Goal: Information Seeking & Learning: Learn about a topic

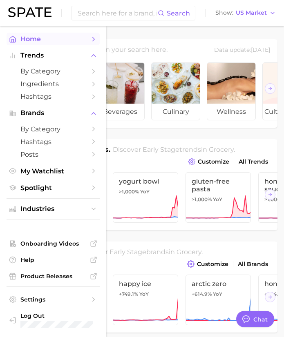
click at [13, 35] on link "Home" at bounding box center [53, 39] width 93 height 13
click at [47, 73] on span "by Category" at bounding box center [52, 71] width 65 height 8
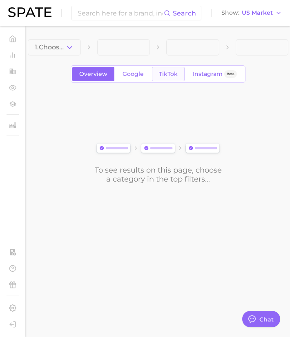
click at [168, 76] on span "TikTok" at bounding box center [168, 74] width 19 height 7
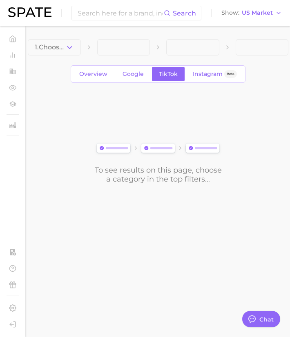
click at [61, 47] on span "1. Choose Category" at bounding box center [50, 47] width 31 height 7
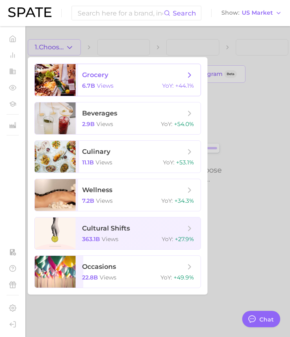
click at [56, 82] on div at bounding box center [55, 80] width 41 height 32
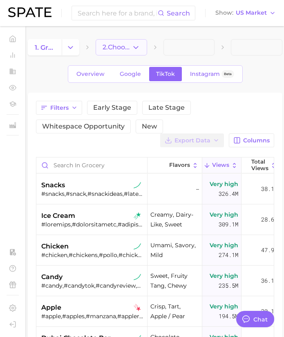
type textarea "x"
click at [140, 44] on button "2. Choose Category" at bounding box center [121, 47] width 51 height 16
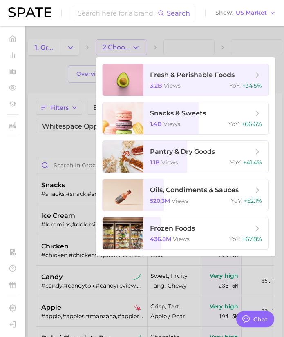
click at [49, 76] on div at bounding box center [142, 168] width 284 height 337
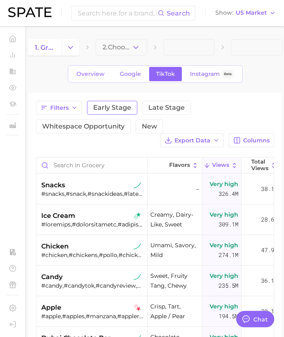
click at [109, 109] on span "Early Stage" at bounding box center [112, 107] width 38 height 7
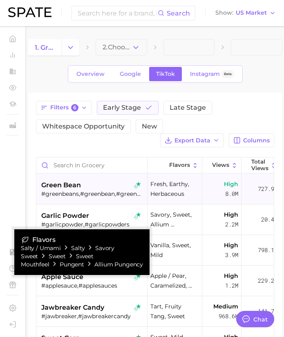
click at [97, 190] on div "#greenbeans,#greenbean,#greenbeansrecipe,#haricotvert" at bounding box center [92, 193] width 103 height 7
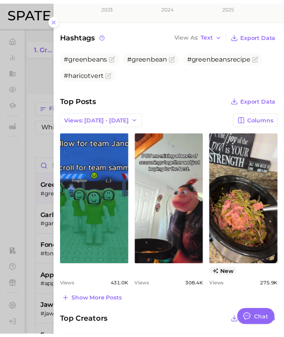
scroll to position [253, 0]
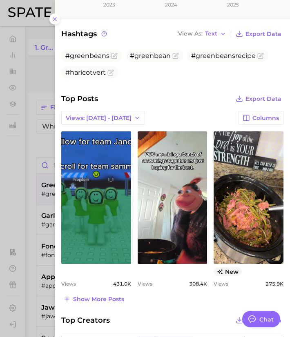
click at [45, 191] on div at bounding box center [145, 168] width 290 height 337
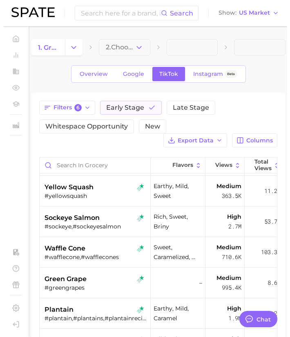
scroll to position [243, 0]
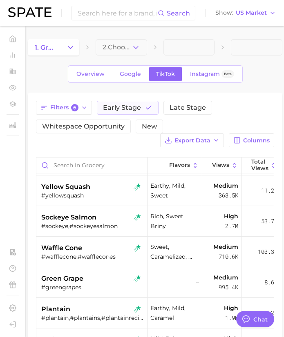
click at [64, 253] on div "#wafflecone,#wafflecones" at bounding box center [92, 256] width 103 height 7
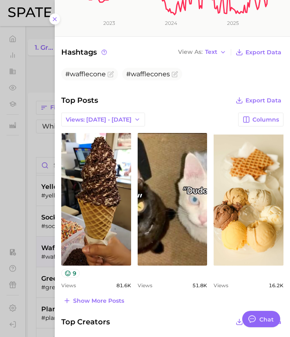
scroll to position [236, 0]
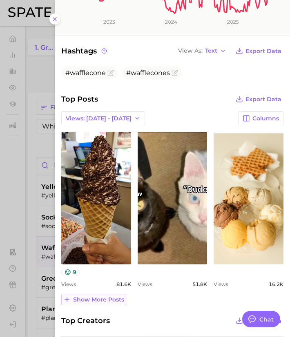
click at [98, 298] on span "Show more posts" at bounding box center [98, 299] width 51 height 7
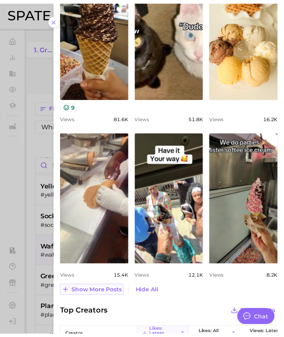
scroll to position [403, 0]
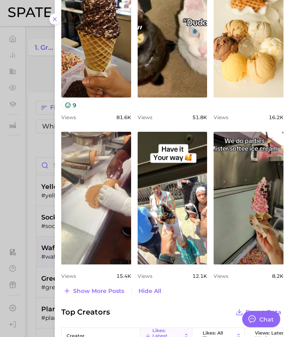
click at [39, 242] on div at bounding box center [145, 168] width 290 height 337
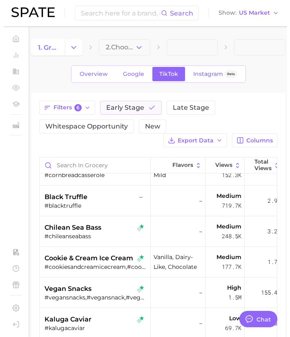
scroll to position [602, 0]
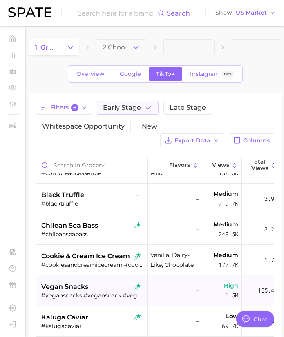
click at [64, 291] on span "vegan snacks" at bounding box center [64, 287] width 47 height 10
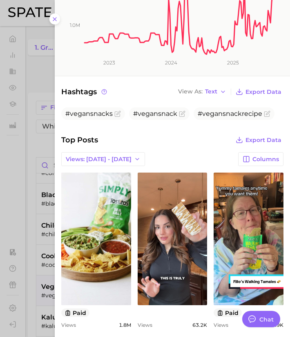
scroll to position [204, 0]
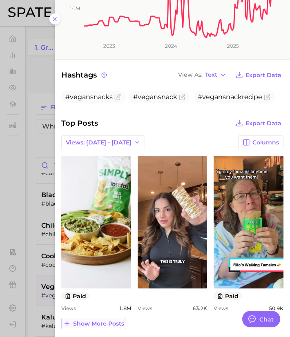
click at [113, 318] on button "Show more posts" at bounding box center [93, 323] width 65 height 11
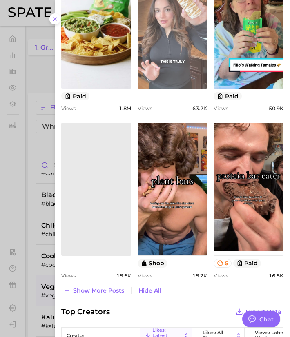
scroll to position [405, 0]
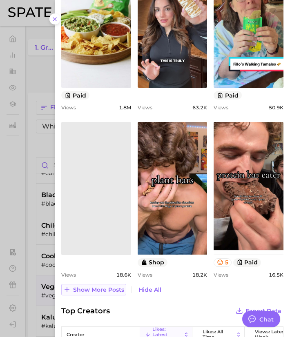
click at [105, 292] on span "Show more posts" at bounding box center [98, 290] width 51 height 7
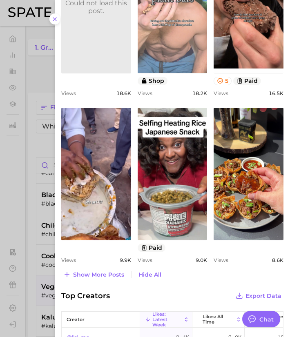
scroll to position [0, 0]
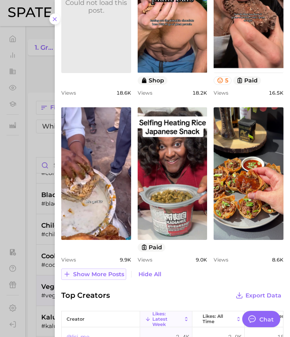
click at [85, 275] on span "Show more posts" at bounding box center [98, 274] width 51 height 7
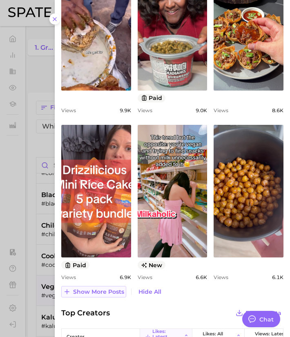
click at [100, 289] on span "Show more posts" at bounding box center [98, 292] width 51 height 7
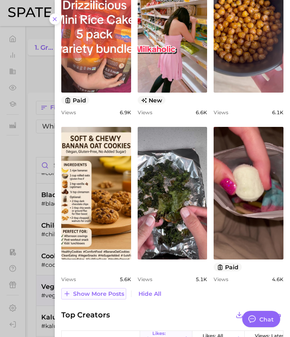
click at [87, 289] on button "Show more posts" at bounding box center [93, 293] width 65 height 11
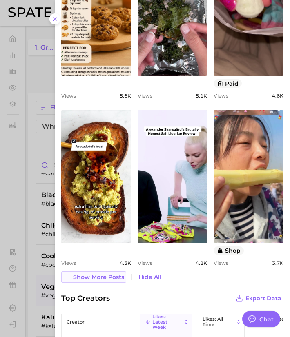
click at [104, 277] on span "Show more posts" at bounding box center [98, 277] width 51 height 7
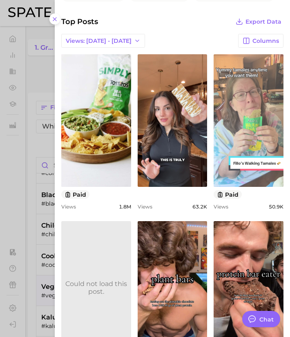
click at [249, 112] on link "view post on TikTok" at bounding box center [248, 120] width 70 height 133
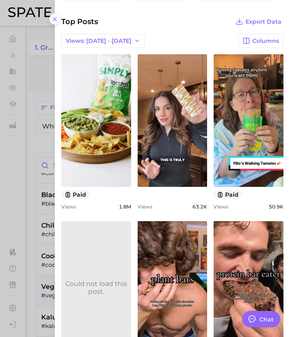
click at [56, 17] on icon at bounding box center [54, 19] width 7 height 7
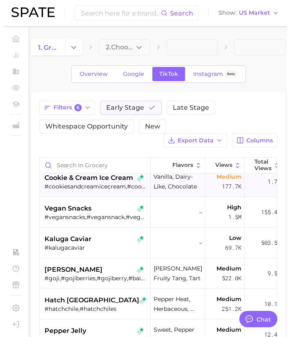
scroll to position [683, 0]
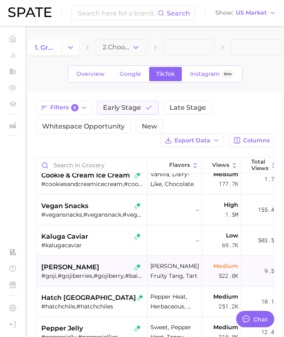
click at [74, 271] on span "[PERSON_NAME]" at bounding box center [70, 267] width 58 height 10
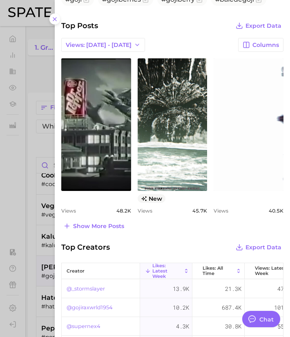
scroll to position [344, 0]
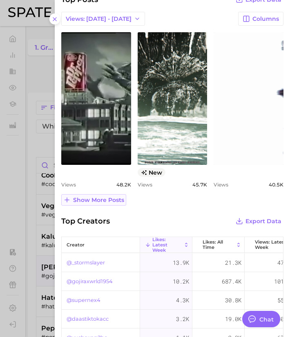
click at [102, 196] on button "Show more posts" at bounding box center [93, 199] width 65 height 11
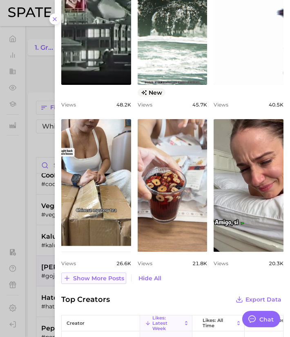
scroll to position [425, 0]
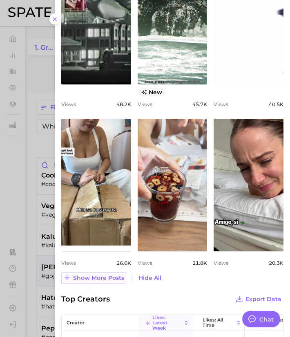
click at [87, 275] on span "Show more posts" at bounding box center [98, 278] width 51 height 7
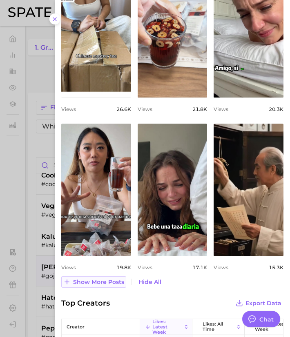
scroll to position [579, 0]
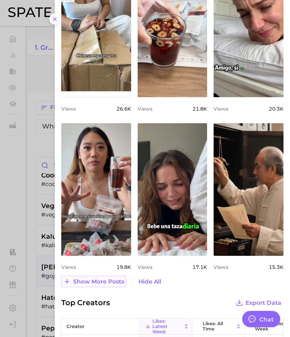
click at [89, 278] on span "Show more posts" at bounding box center [98, 281] width 51 height 7
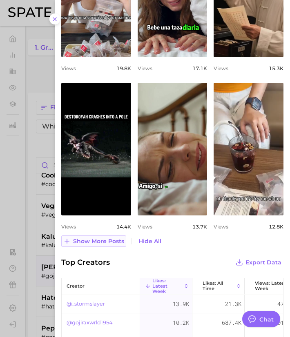
scroll to position [779, 0]
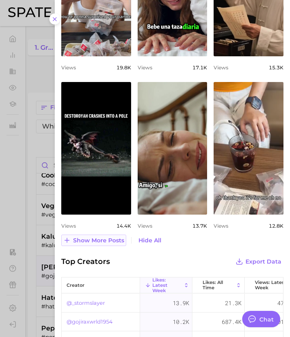
click at [93, 236] on button "Show more posts" at bounding box center [93, 240] width 65 height 11
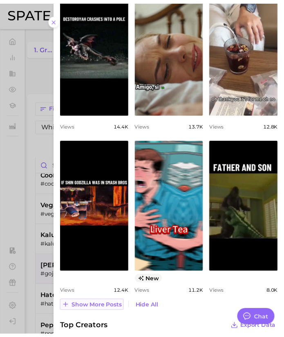
scroll to position [879, 0]
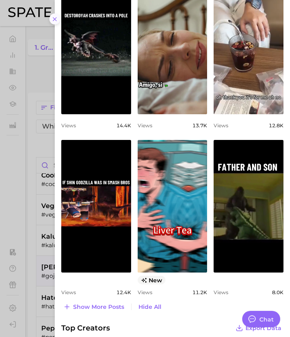
click at [55, 18] on line at bounding box center [54, 19] width 3 height 3
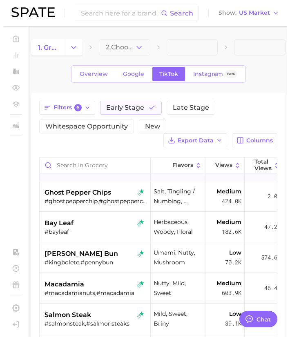
scroll to position [1156, 0]
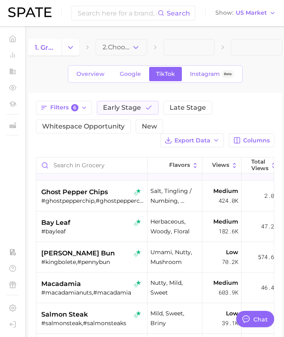
click at [79, 266] on div "[PERSON_NAME] bun #kingbolete,#pennybun" at bounding box center [92, 257] width 103 height 31
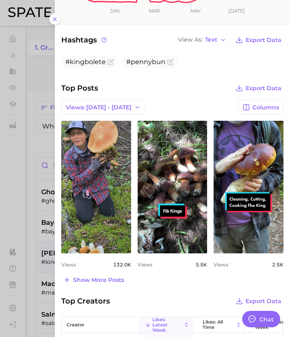
click at [50, 207] on div at bounding box center [145, 168] width 290 height 337
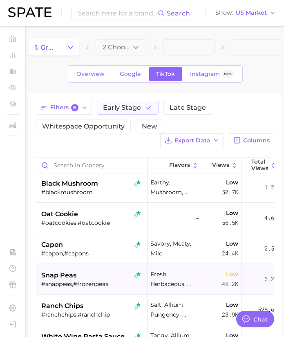
click at [85, 282] on div "#snappeas,#frozenpeas" at bounding box center [92, 283] width 103 height 7
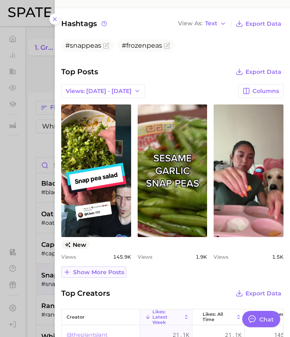
click at [110, 273] on span "Show more posts" at bounding box center [98, 272] width 51 height 7
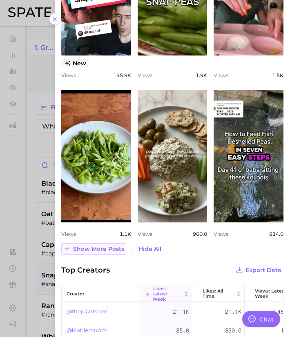
click at [96, 252] on button "Show more posts" at bounding box center [93, 248] width 65 height 11
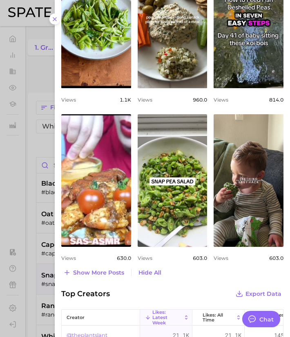
click at [25, 228] on div at bounding box center [145, 168] width 290 height 337
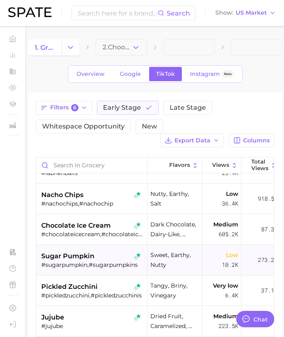
click at [74, 250] on div "sugar pumpkin #sugarpumpkin,#sugarpumpkins" at bounding box center [92, 260] width 103 height 31
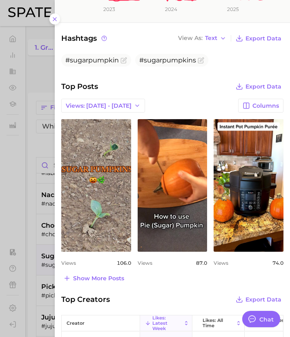
click at [56, 204] on div "Top Posts Export Data Views: [DATE] - [DATE] Columns view post on TikTok Views …" at bounding box center [172, 182] width 235 height 203
click at [28, 235] on div at bounding box center [145, 168] width 290 height 337
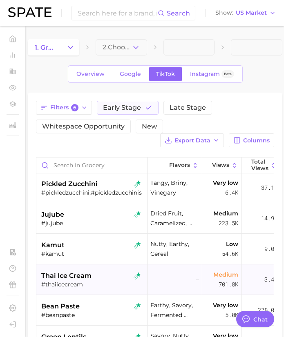
click at [90, 278] on span "thai ice cream" at bounding box center [66, 276] width 50 height 10
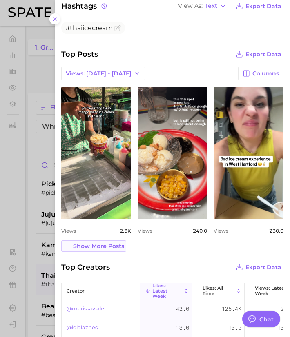
click at [111, 245] on span "Show more posts" at bounding box center [98, 246] width 51 height 7
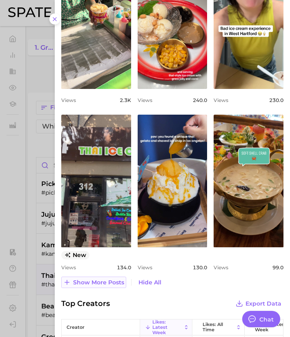
click at [93, 285] on span "Show more posts" at bounding box center [98, 282] width 51 height 7
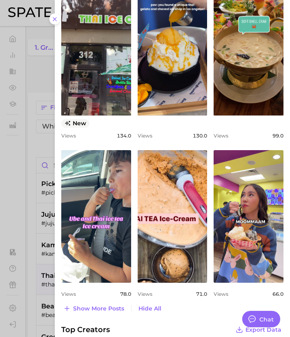
click at [33, 220] on div at bounding box center [145, 168] width 290 height 337
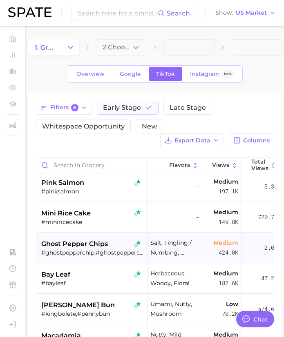
scroll to position [1103, 0]
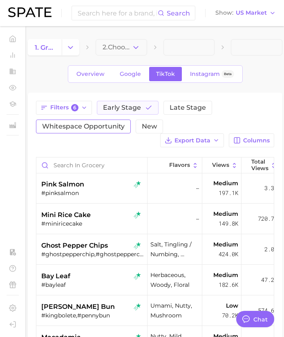
click at [114, 127] on span "Whitespace Opportunity" at bounding box center [83, 126] width 82 height 7
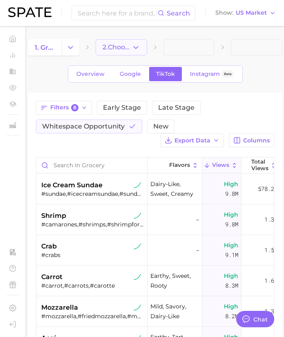
click at [131, 46] on icon "button" at bounding box center [135, 47] width 9 height 9
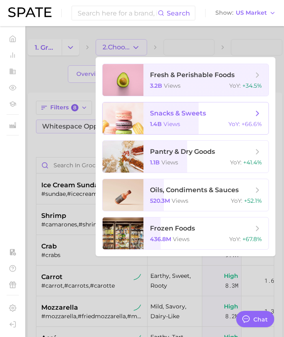
click at [124, 123] on div at bounding box center [122, 118] width 41 height 32
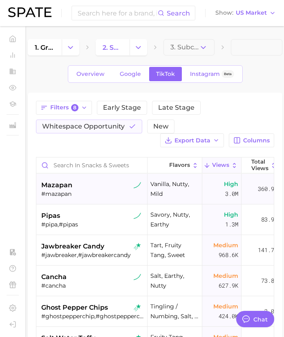
click at [93, 189] on div "mazapan" at bounding box center [92, 185] width 103 height 10
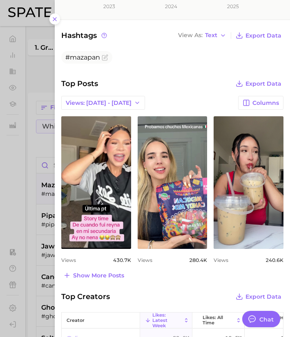
scroll to position [252, 0]
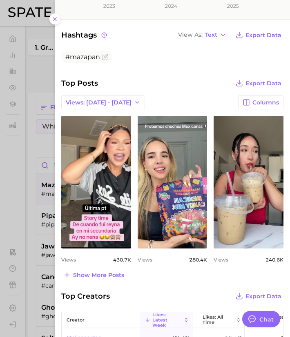
click at [29, 189] on div at bounding box center [145, 168] width 290 height 337
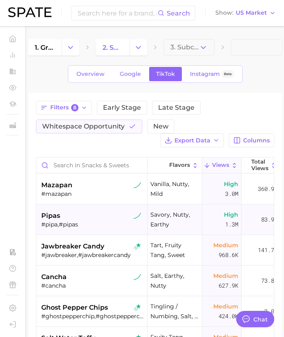
click at [77, 224] on div "#pipa,#pipas" at bounding box center [92, 224] width 103 height 7
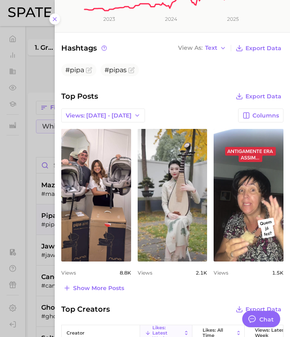
scroll to position [254, 0]
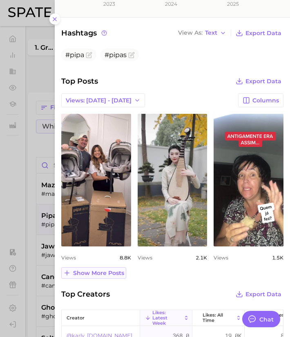
click at [100, 273] on span "Show more posts" at bounding box center [98, 273] width 51 height 7
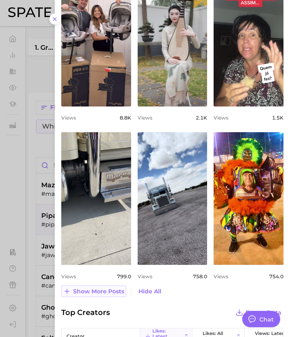
scroll to position [0, 0]
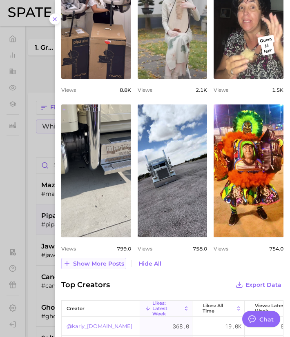
click at [97, 264] on span "Show more posts" at bounding box center [98, 263] width 51 height 7
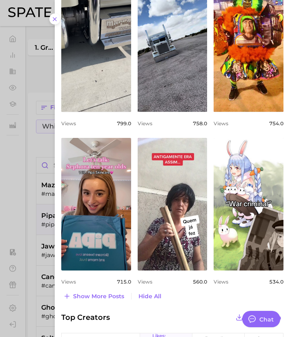
click at [33, 210] on div at bounding box center [145, 168] width 290 height 337
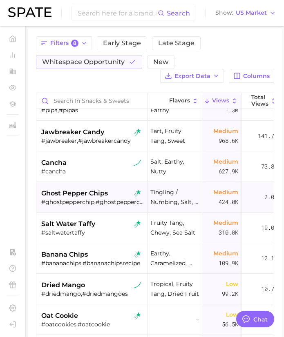
click at [65, 200] on div "#ghostpepperchip,#ghostpepperchips" at bounding box center [92, 201] width 103 height 7
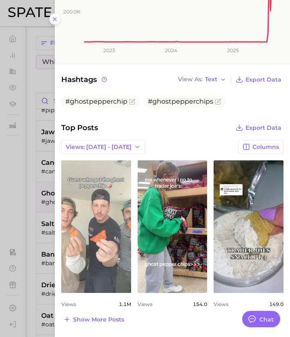
click at [122, 199] on link "view post on TikTok" at bounding box center [96, 226] width 70 height 133
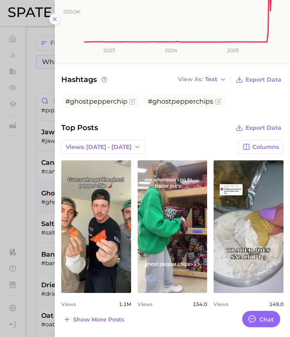
click at [54, 20] on icon at bounding box center [54, 19] width 7 height 7
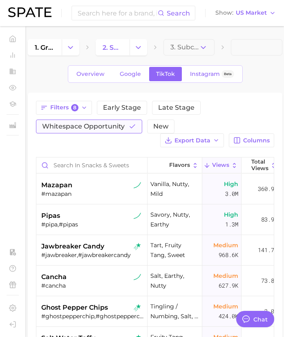
click at [123, 129] on span "Whitespace Opportunity" at bounding box center [83, 126] width 82 height 7
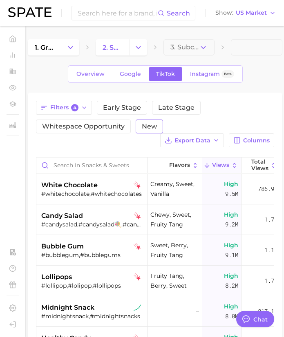
click at [144, 127] on span "New" at bounding box center [149, 126] width 15 height 7
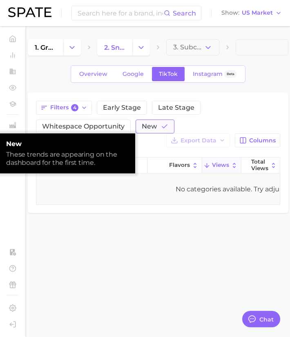
click at [149, 126] on span "New" at bounding box center [149, 126] width 15 height 7
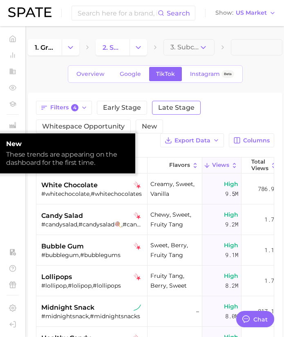
click at [168, 104] on span "Late Stage" at bounding box center [176, 107] width 36 height 7
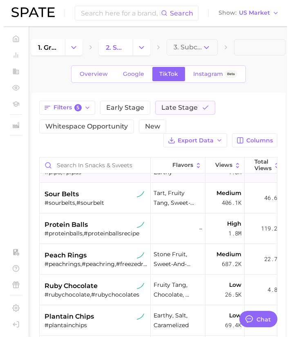
scroll to position [53, 0]
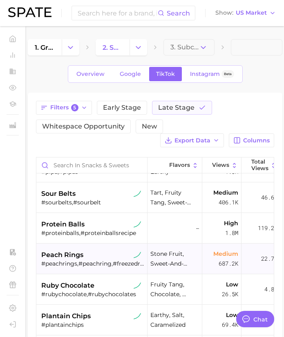
click at [98, 263] on div "#peachrings,#peachring,#freezedriedpeachrings" at bounding box center [92, 263] width 103 height 7
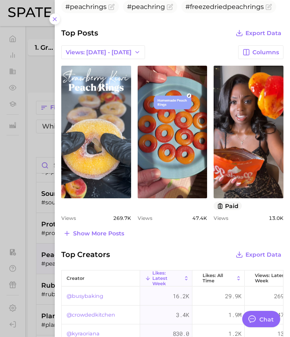
scroll to position [304, 0]
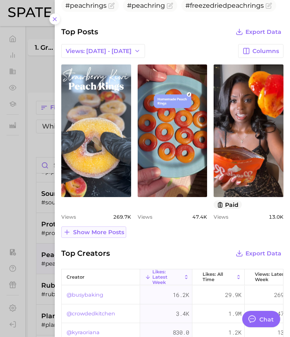
click at [109, 230] on span "Show more posts" at bounding box center [98, 232] width 51 height 7
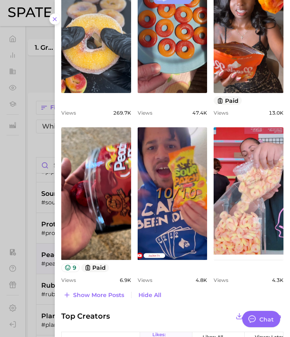
scroll to position [408, 0]
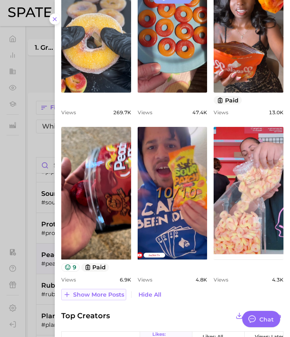
click at [99, 295] on span "Show more posts" at bounding box center [98, 294] width 51 height 7
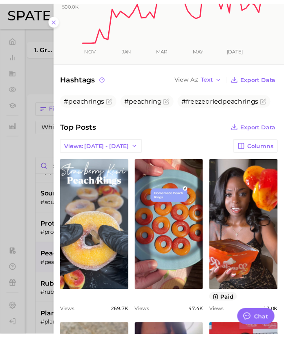
scroll to position [218, 0]
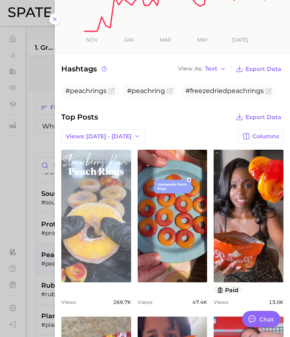
click at [113, 184] on link "view post on TikTok" at bounding box center [96, 216] width 70 height 133
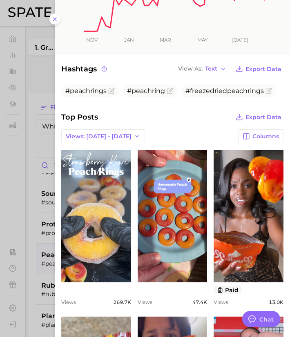
click at [33, 190] on div at bounding box center [145, 168] width 290 height 337
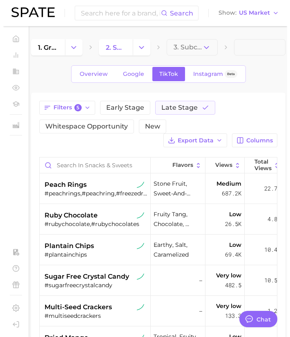
scroll to position [129, 0]
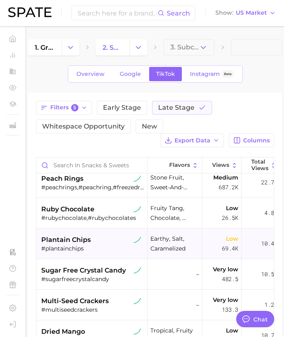
click at [72, 241] on span "plantain chips" at bounding box center [65, 240] width 49 height 10
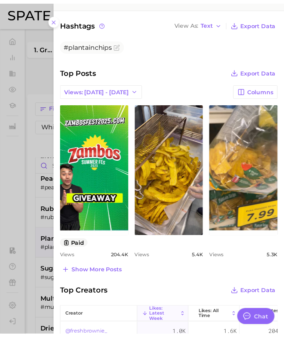
scroll to position [265, 0]
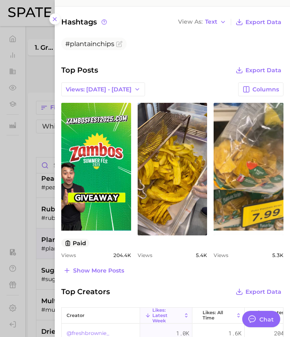
click at [33, 237] on div at bounding box center [145, 168] width 290 height 337
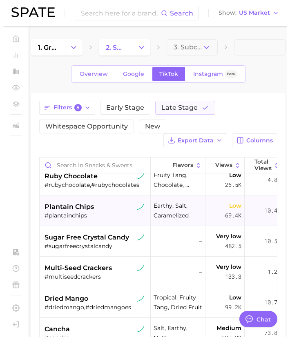
scroll to position [162, 0]
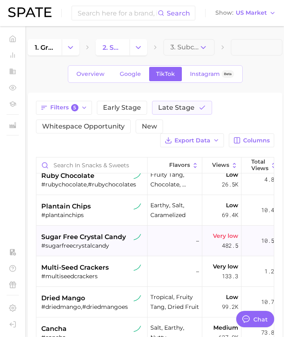
click at [75, 242] on span "sugar free crystal candy" at bounding box center [83, 237] width 84 height 10
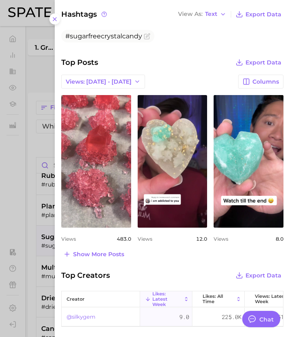
scroll to position [280, 0]
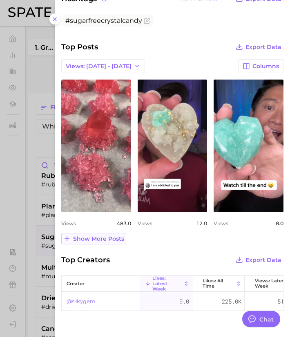
click at [96, 238] on span "Show more posts" at bounding box center [98, 239] width 51 height 7
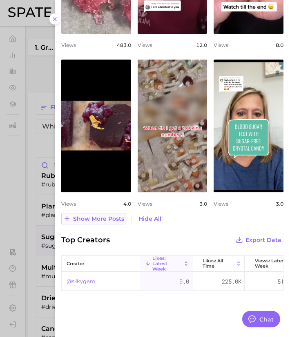
scroll to position [464, 0]
click at [93, 216] on span "Show more posts" at bounding box center [98, 219] width 51 height 7
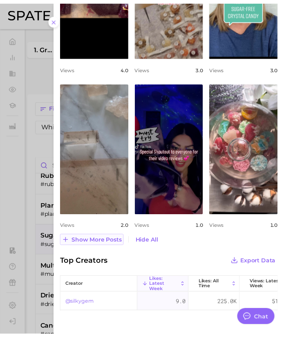
scroll to position [595, 0]
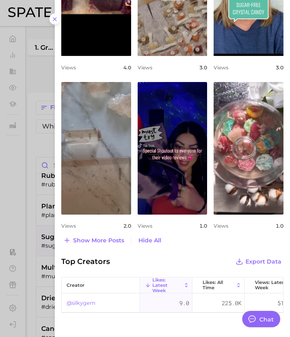
click at [41, 245] on div at bounding box center [145, 168] width 290 height 337
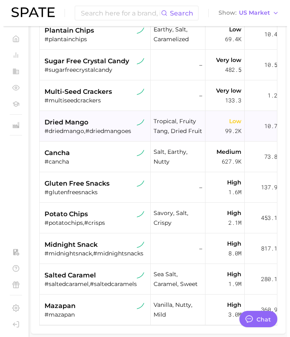
scroll to position [206, 0]
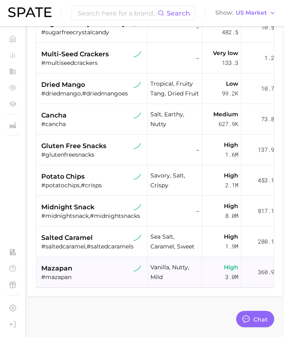
click at [76, 264] on div "mazapan" at bounding box center [92, 269] width 103 height 10
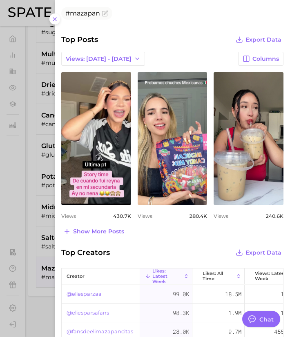
scroll to position [305, 0]
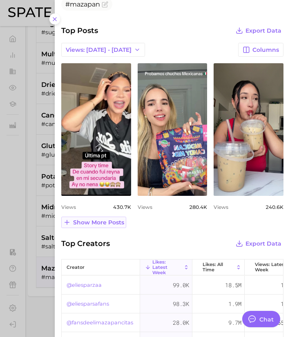
click at [107, 223] on span "Show more posts" at bounding box center [98, 222] width 51 height 7
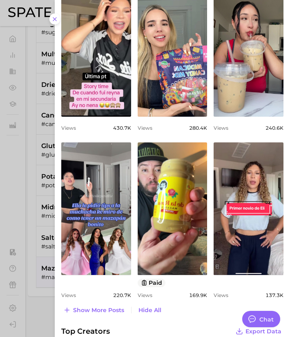
scroll to position [384, 0]
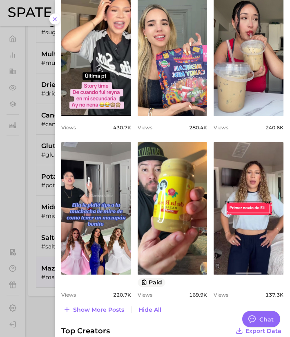
click at [28, 244] on div at bounding box center [145, 168] width 290 height 337
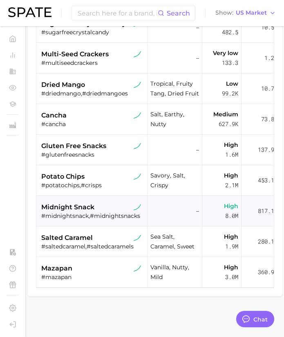
click at [88, 204] on span "midnight snack" at bounding box center [67, 207] width 53 height 10
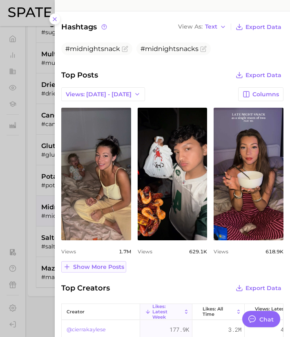
click at [93, 264] on span "Show more posts" at bounding box center [98, 267] width 51 height 7
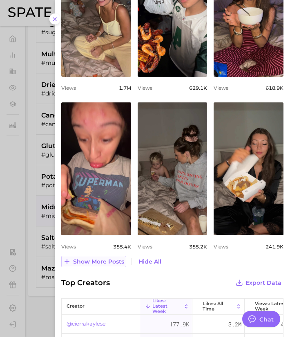
click at [96, 263] on span "Show more posts" at bounding box center [98, 261] width 51 height 7
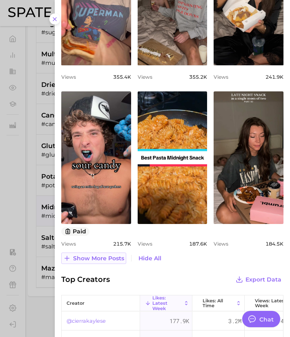
click at [90, 256] on span "Show more posts" at bounding box center [98, 258] width 51 height 7
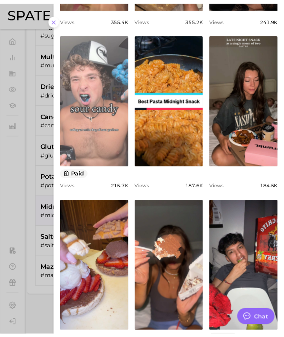
scroll to position [635, 0]
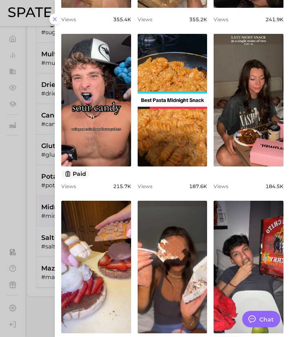
click at [21, 196] on div at bounding box center [145, 168] width 290 height 337
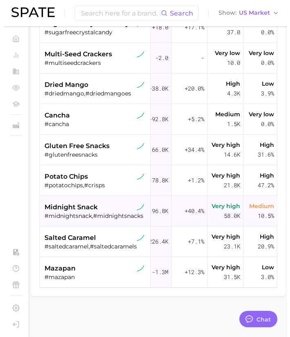
scroll to position [175, 249]
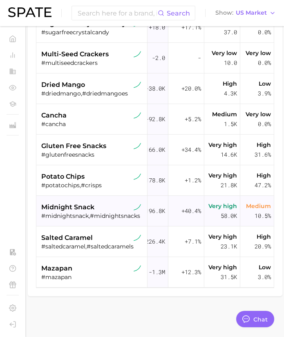
click at [107, 202] on div "midnight snack" at bounding box center [92, 207] width 103 height 10
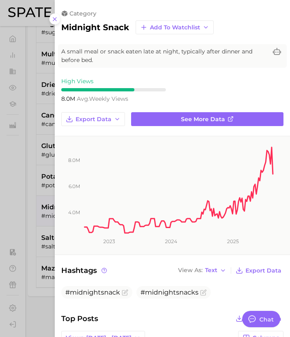
scroll to position [0, 0]
click at [56, 21] on icon at bounding box center [54, 19] width 7 height 7
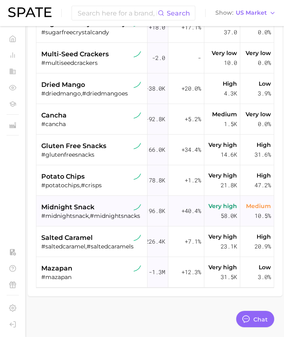
click at [92, 202] on span "midnight snack" at bounding box center [67, 207] width 53 height 10
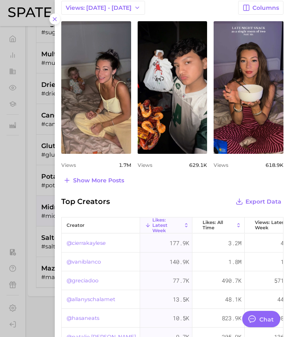
scroll to position [330, 0]
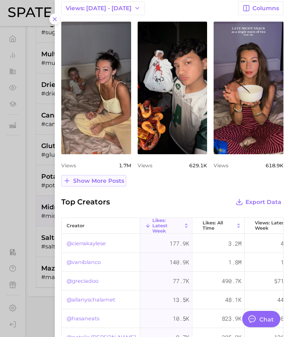
click at [107, 182] on span "Show more posts" at bounding box center [98, 181] width 51 height 7
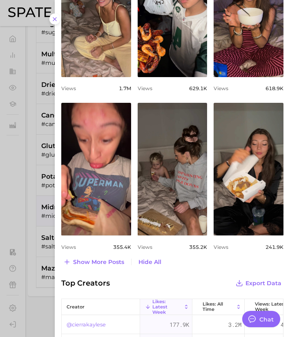
scroll to position [407, 0]
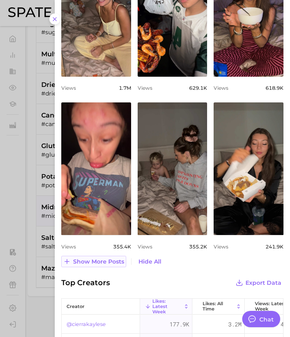
click at [103, 262] on span "Show more posts" at bounding box center [98, 261] width 51 height 7
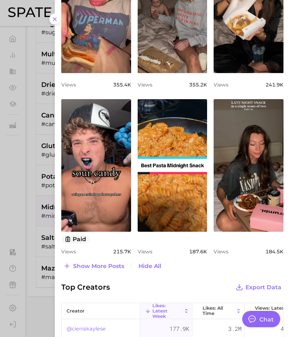
scroll to position [570, 0]
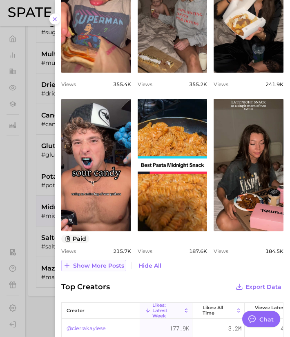
click at [98, 264] on span "Show more posts" at bounding box center [98, 265] width 51 height 7
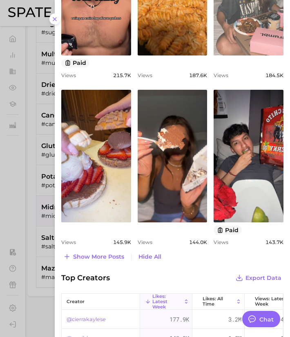
scroll to position [746, 0]
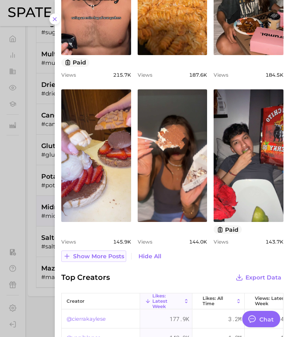
click at [106, 253] on span "Show more posts" at bounding box center [98, 256] width 51 height 7
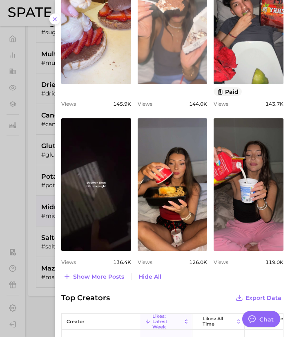
scroll to position [884, 0]
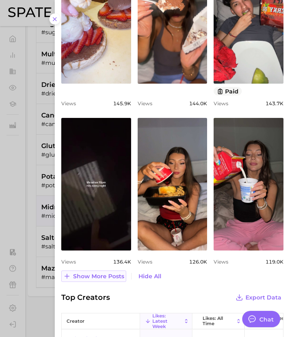
click at [106, 277] on span "Show more posts" at bounding box center [98, 276] width 51 height 7
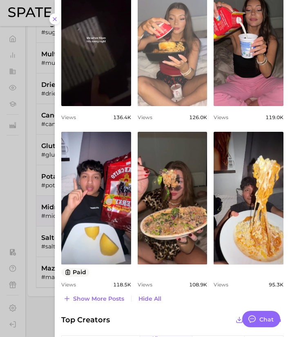
scroll to position [1029, 0]
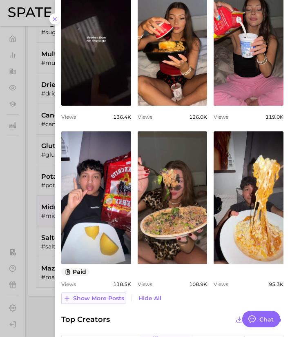
click at [110, 296] on span "Show more posts" at bounding box center [98, 298] width 51 height 7
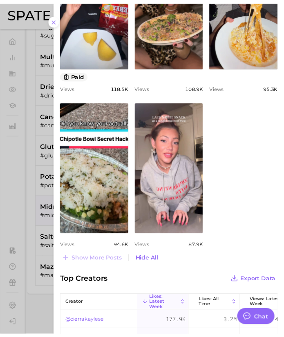
scroll to position [1351, 0]
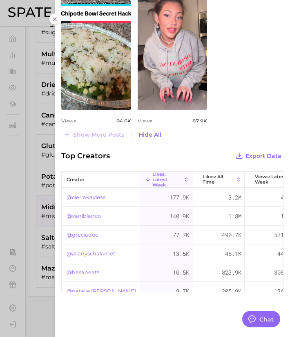
click at [13, 223] on div at bounding box center [145, 168] width 290 height 337
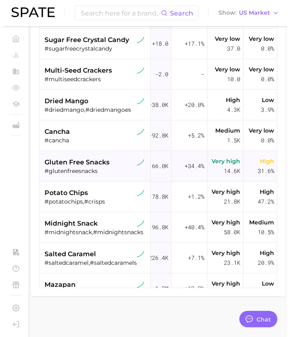
scroll to position [151, 243]
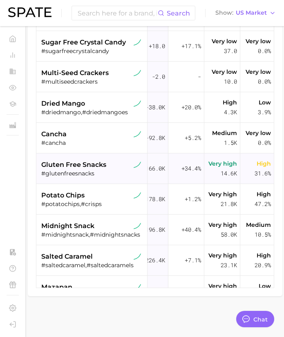
click at [92, 168] on span "gluten free snacks" at bounding box center [73, 165] width 65 height 10
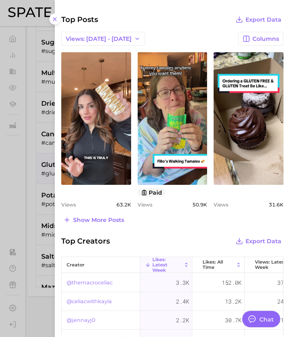
scroll to position [292, 0]
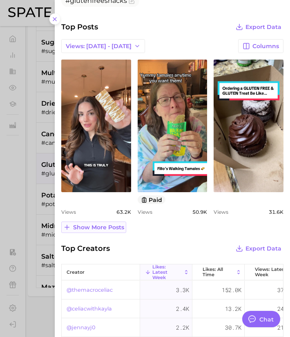
click at [90, 229] on span "Show more posts" at bounding box center [98, 227] width 51 height 7
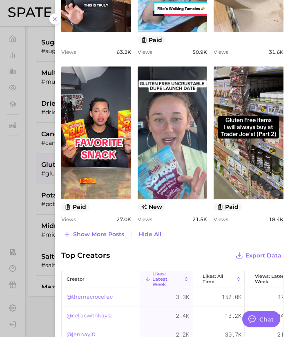
scroll to position [452, 0]
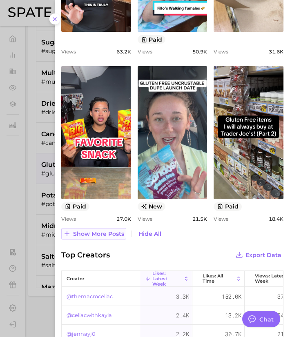
click at [101, 233] on span "Show more posts" at bounding box center [98, 234] width 51 height 7
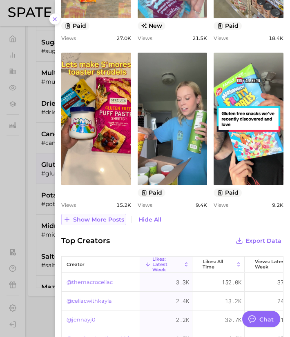
scroll to position [633, 0]
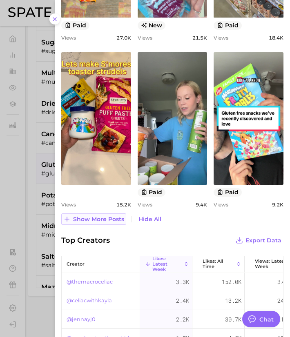
click at [100, 215] on button "Show more posts" at bounding box center [93, 218] width 65 height 11
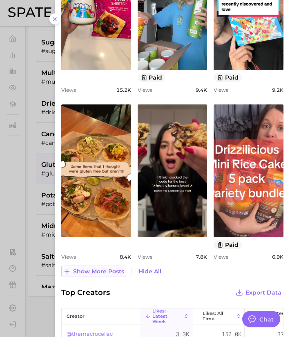
scroll to position [752, 0]
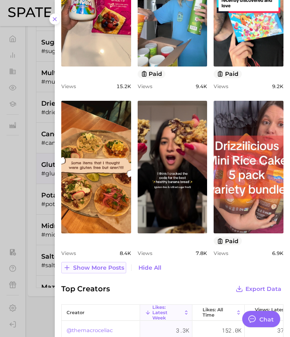
click at [95, 270] on span "Show more posts" at bounding box center [98, 267] width 51 height 7
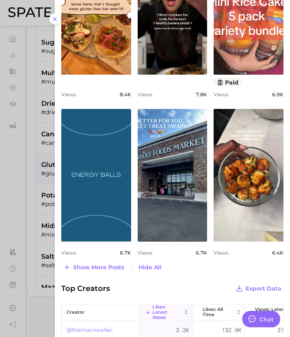
scroll to position [911, 0]
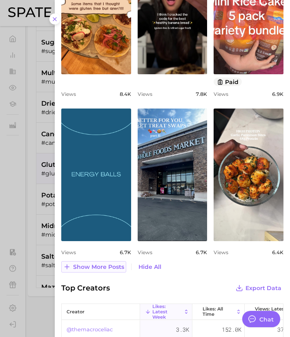
click at [93, 267] on span "Show more posts" at bounding box center [98, 267] width 51 height 7
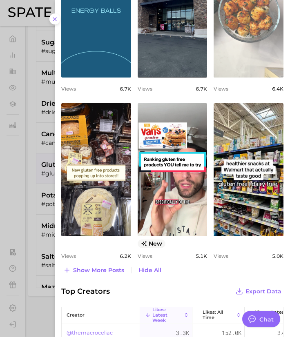
scroll to position [1075, 0]
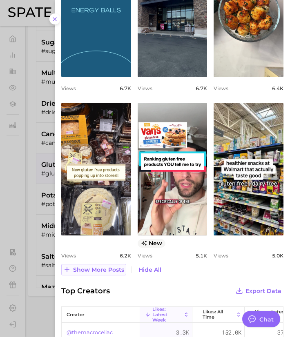
click at [110, 269] on span "Show more posts" at bounding box center [98, 270] width 51 height 7
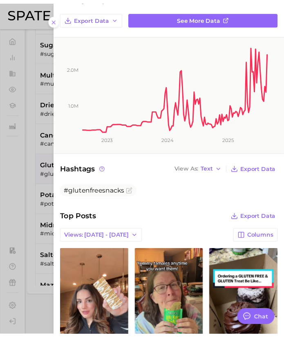
scroll to position [101, 0]
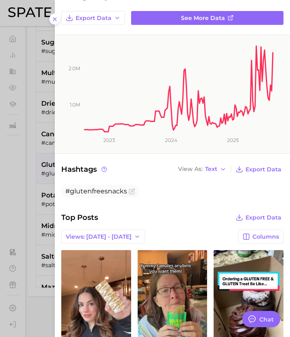
click at [44, 210] on div at bounding box center [145, 168] width 290 height 337
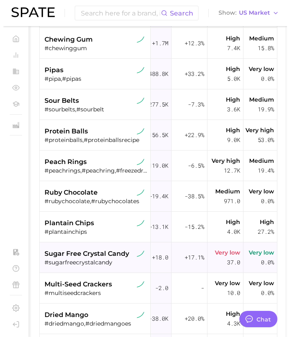
scroll to position [147, 0]
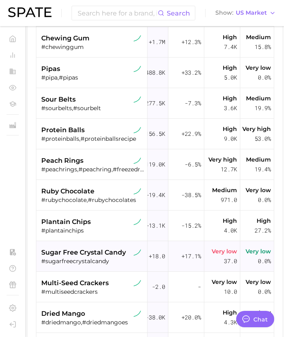
click at [89, 196] on span "ruby chocolate" at bounding box center [67, 192] width 53 height 10
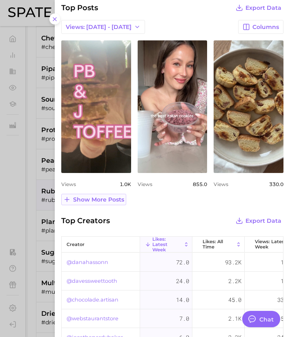
scroll to position [328, 0]
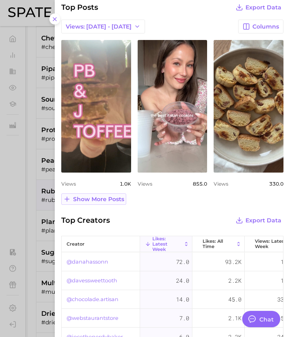
click at [102, 200] on span "Show more posts" at bounding box center [98, 199] width 51 height 7
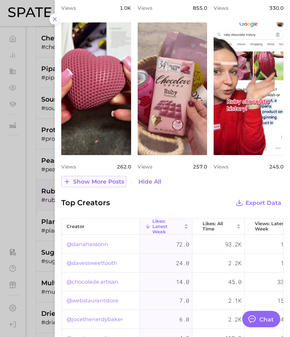
scroll to position [496, 0]
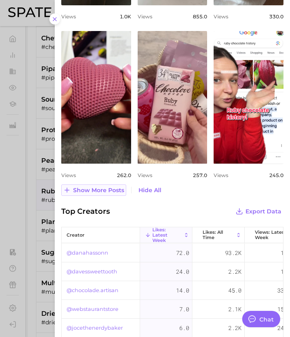
click at [95, 186] on button "Show more posts" at bounding box center [93, 189] width 65 height 11
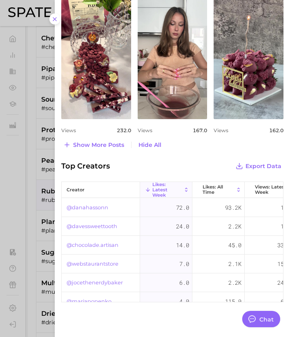
scroll to position [709, 0]
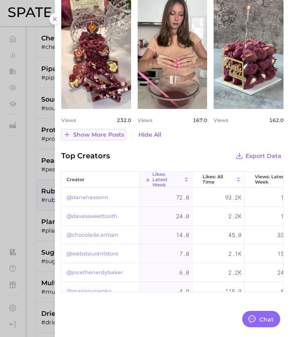
click at [106, 135] on span "Show more posts" at bounding box center [98, 134] width 51 height 7
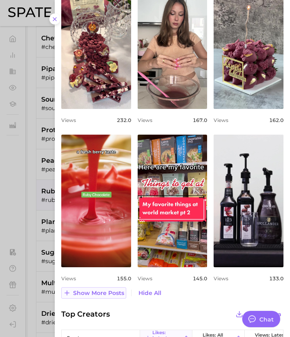
scroll to position [0, 0]
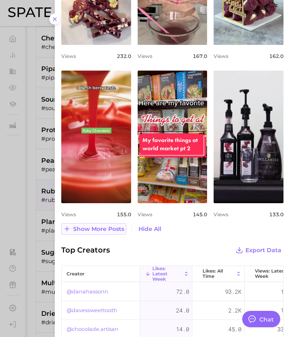
click at [109, 227] on span "Show more posts" at bounding box center [98, 229] width 51 height 7
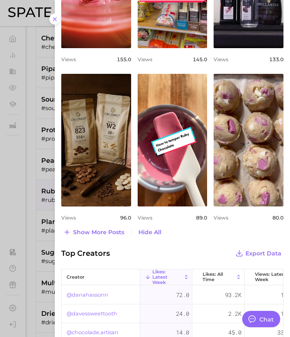
click at [34, 190] on div at bounding box center [145, 168] width 290 height 337
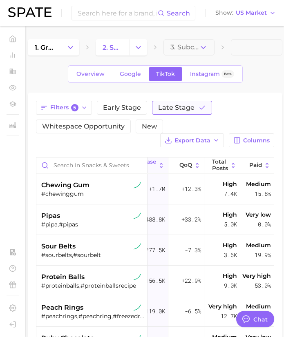
click at [185, 107] on span "Late Stage" at bounding box center [176, 107] width 36 height 7
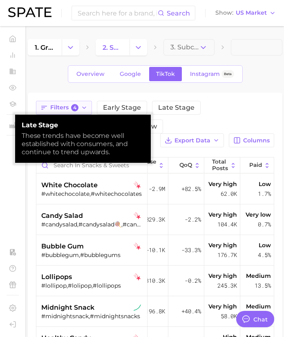
click at [80, 104] on button "Filters 4" at bounding box center [64, 108] width 56 height 14
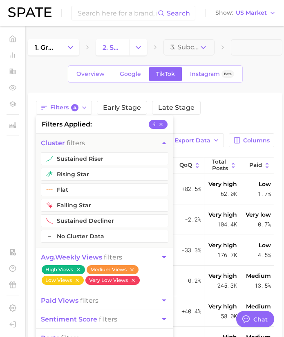
click at [218, 99] on div "Filters 4 filters applied 4 cluster filters sustained riser rising star flat fa…" at bounding box center [155, 298] width 254 height 410
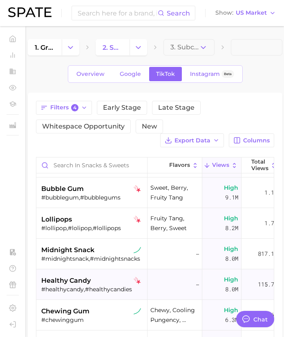
click at [108, 282] on div "healthy candy" at bounding box center [92, 281] width 103 height 10
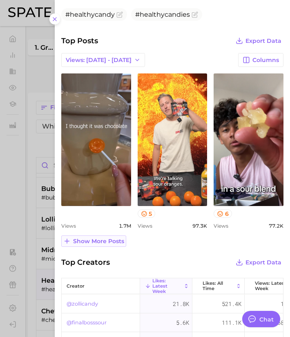
click at [105, 240] on span "Show more posts" at bounding box center [98, 241] width 51 height 7
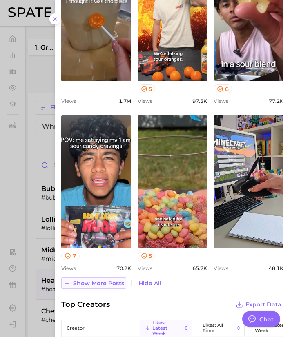
click at [100, 285] on span "Show more posts" at bounding box center [98, 283] width 51 height 7
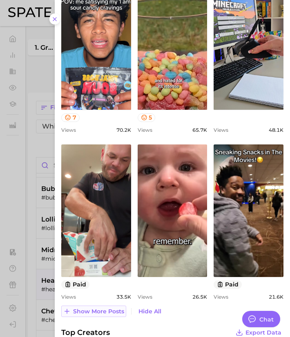
click at [108, 313] on span "Show more posts" at bounding box center [98, 311] width 51 height 7
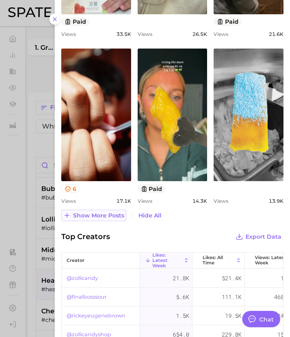
click at [105, 212] on span "Show more posts" at bounding box center [98, 215] width 51 height 7
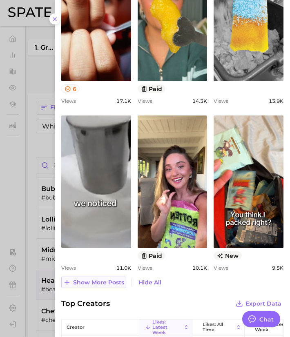
click at [104, 281] on span "Show more posts" at bounding box center [98, 282] width 51 height 7
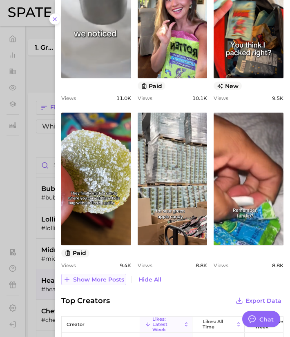
click at [104, 281] on span "Show more posts" at bounding box center [98, 279] width 51 height 7
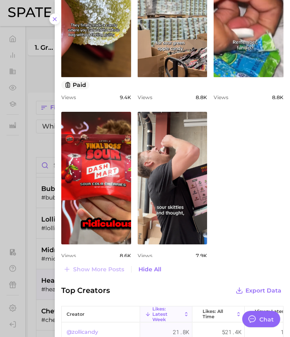
click at [24, 218] on div at bounding box center [145, 168] width 290 height 337
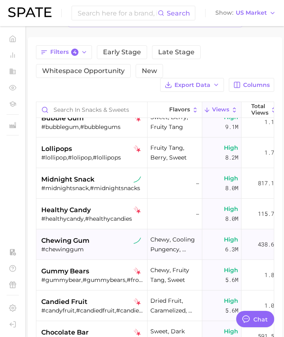
click at [107, 240] on div "chewing gum" at bounding box center [92, 241] width 103 height 10
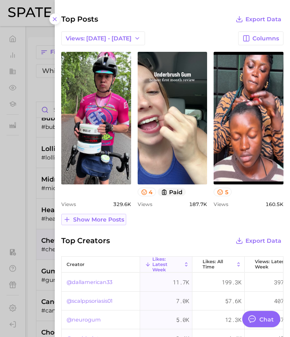
click at [117, 219] on span "Show more posts" at bounding box center [98, 219] width 51 height 7
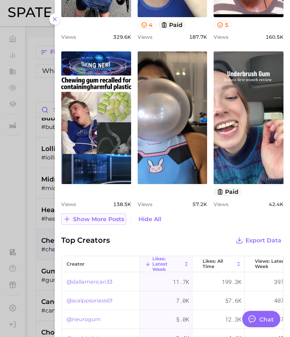
click at [102, 216] on span "Show more posts" at bounding box center [98, 219] width 51 height 7
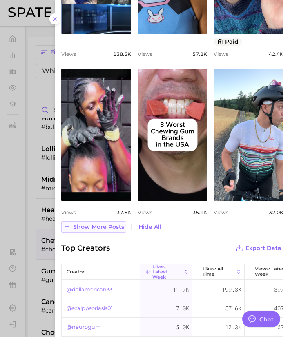
click at [96, 224] on span "Show more posts" at bounding box center [98, 227] width 51 height 7
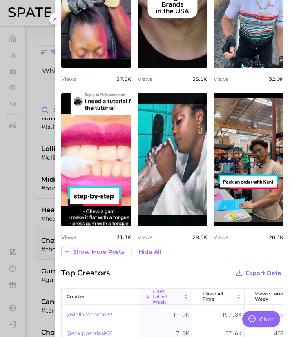
click at [96, 253] on span "Show more posts" at bounding box center [98, 252] width 51 height 7
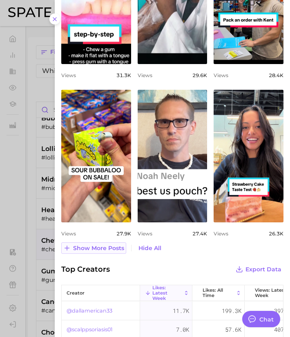
click at [96, 253] on button "Show more posts" at bounding box center [93, 247] width 65 height 11
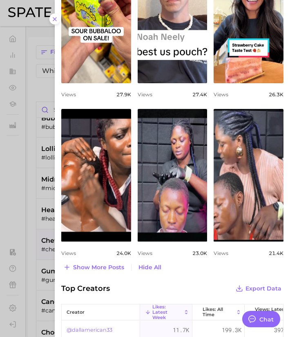
click at [47, 234] on div at bounding box center [145, 168] width 290 height 337
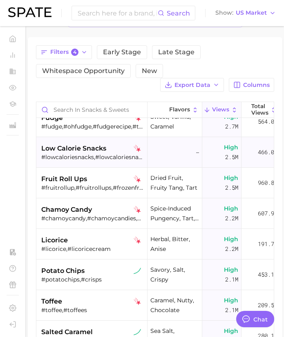
click at [91, 153] on div "#lowcaloriesnacks,#lowcaloriesnack,#lowcalsnack,#lowcaloriesnackfoods" at bounding box center [92, 156] width 103 height 7
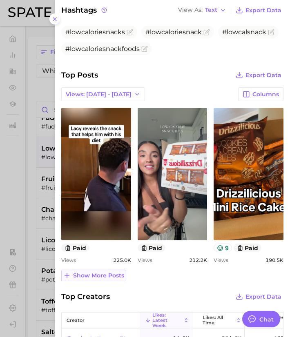
click at [113, 277] on span "Show more posts" at bounding box center [98, 275] width 51 height 7
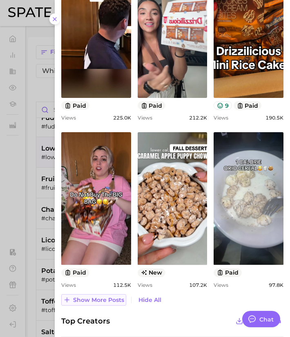
click at [110, 298] on span "Show more posts" at bounding box center [98, 300] width 51 height 7
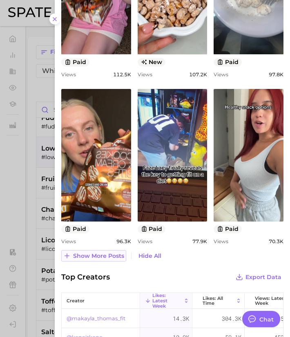
click at [103, 258] on span "Show more posts" at bounding box center [98, 256] width 51 height 7
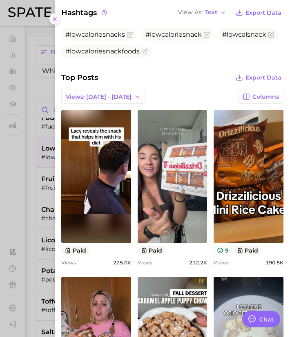
click at [55, 21] on icon at bounding box center [54, 19] width 7 height 7
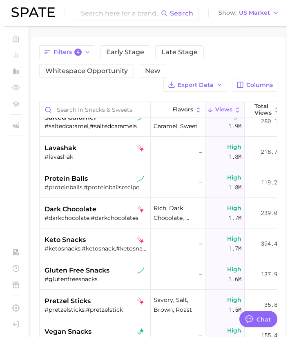
scroll to position [747, 0]
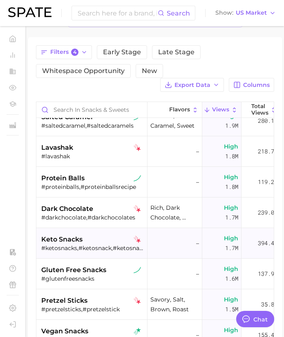
click at [115, 242] on div "keto snacks" at bounding box center [92, 240] width 103 height 10
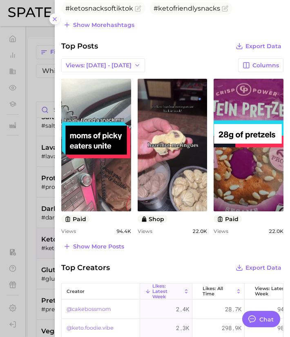
scroll to position [298, 0]
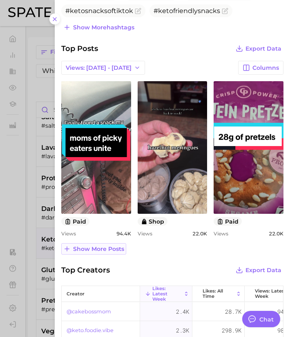
click at [102, 250] on span "Show more posts" at bounding box center [98, 249] width 51 height 7
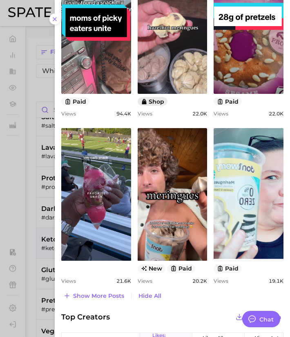
scroll to position [422, 0]
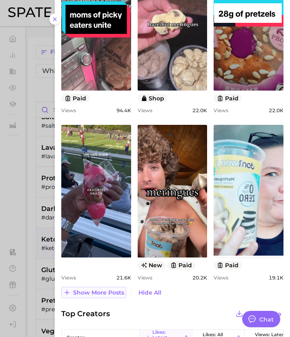
click at [110, 290] on span "Show more posts" at bounding box center [98, 292] width 51 height 7
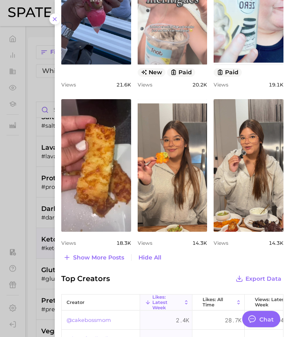
scroll to position [615, 0]
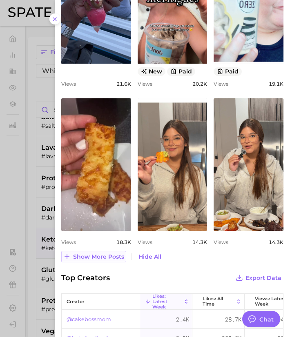
click at [111, 260] on button "Show more posts" at bounding box center [93, 256] width 65 height 11
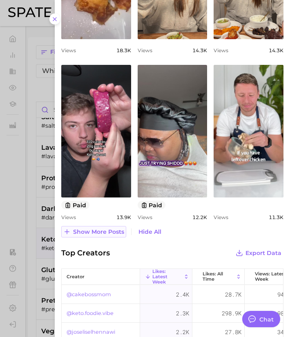
scroll to position [808, 0]
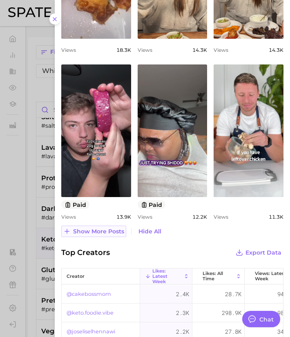
click at [100, 228] on span "Show more posts" at bounding box center [98, 231] width 51 height 7
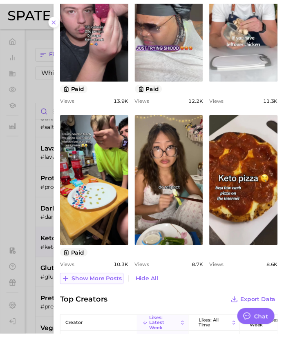
scroll to position [926, 0]
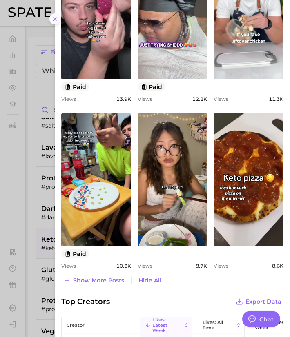
click at [56, 18] on line at bounding box center [54, 19] width 3 height 3
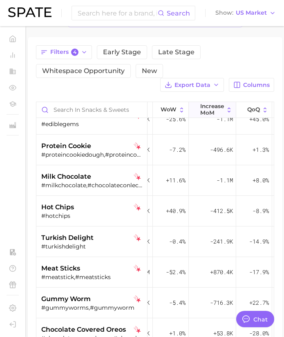
scroll to position [1171, 175]
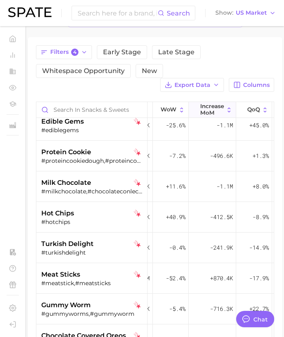
click at [203, 111] on span "increase MoM" at bounding box center [212, 109] width 24 height 13
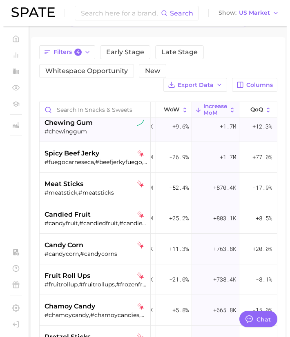
scroll to position [40, 175]
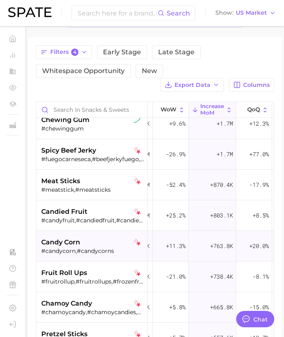
click at [93, 246] on div "candy corn" at bounding box center [92, 243] width 103 height 10
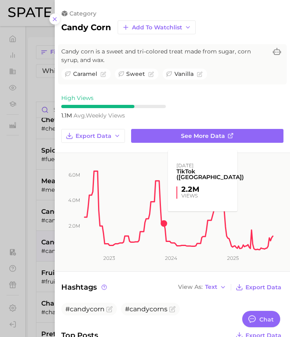
scroll to position [0, 0]
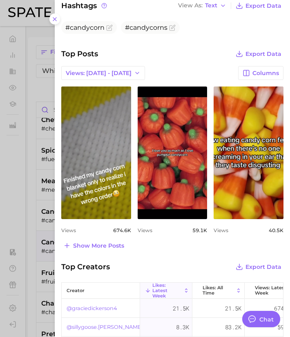
click at [43, 234] on div at bounding box center [145, 168] width 290 height 337
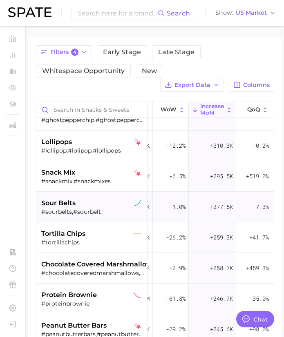
click at [78, 209] on div "#sourbelts,#sourbelt" at bounding box center [92, 211] width 103 height 7
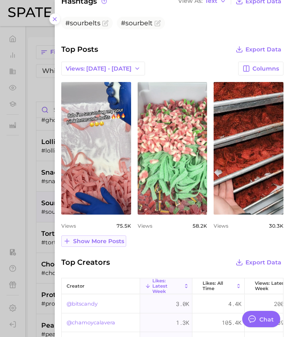
click at [96, 242] on span "Show more posts" at bounding box center [98, 241] width 51 height 7
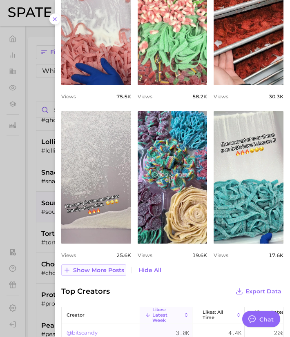
click at [93, 269] on span "Show more posts" at bounding box center [98, 270] width 51 height 7
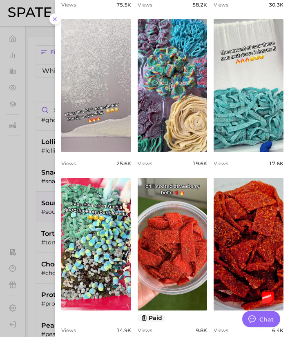
click at [50, 237] on div at bounding box center [145, 168] width 290 height 337
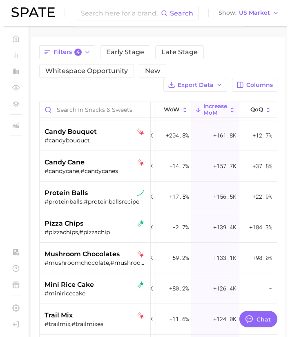
scroll to position [793, 175]
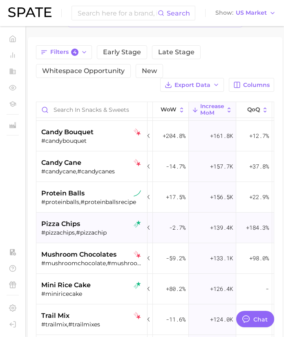
click at [80, 229] on div "pizza chips" at bounding box center [92, 224] width 103 height 10
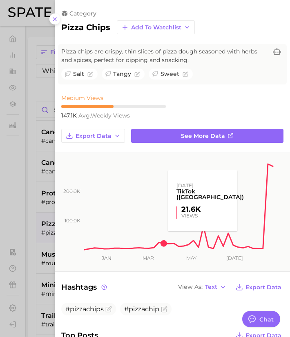
scroll to position [196, 0]
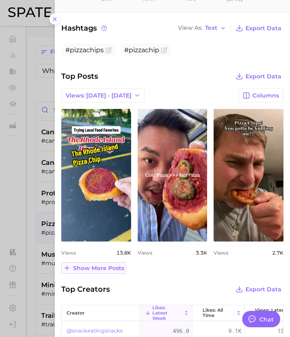
click at [108, 268] on span "Show more posts" at bounding box center [98, 268] width 51 height 7
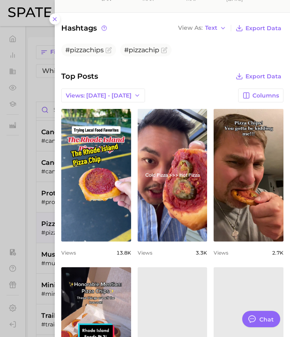
scroll to position [0, 0]
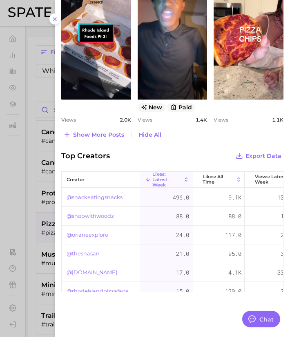
click at [61, 228] on div "Top Creators Export Data creator Likes: Latest Week Likes: All Time Views: Late…" at bounding box center [172, 221] width 235 height 142
click at [48, 228] on div at bounding box center [145, 168] width 290 height 337
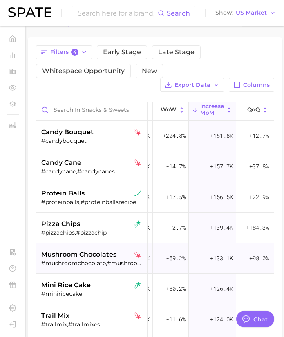
click at [89, 255] on span "mushroom chocolates" at bounding box center [78, 255] width 75 height 10
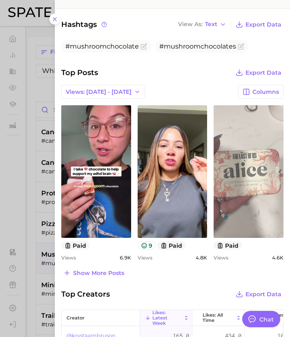
click at [237, 177] on link "view post on TikTok" at bounding box center [248, 171] width 70 height 133
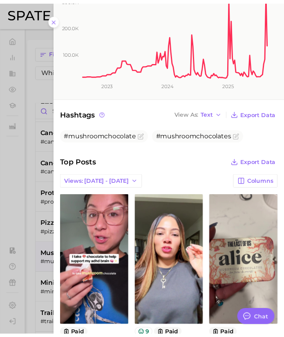
scroll to position [174, 0]
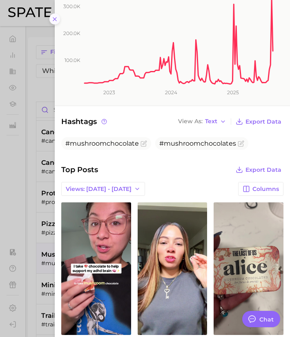
click at [53, 19] on icon at bounding box center [54, 19] width 7 height 7
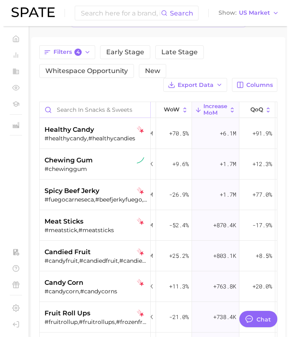
scroll to position [0, 0]
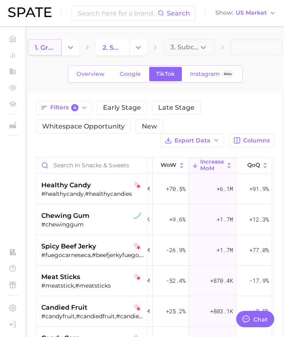
click at [49, 43] on link "1. grocery" at bounding box center [45, 47] width 34 height 16
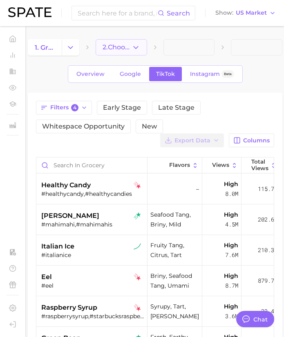
click at [142, 46] on button "2. Choose Category" at bounding box center [121, 47] width 51 height 16
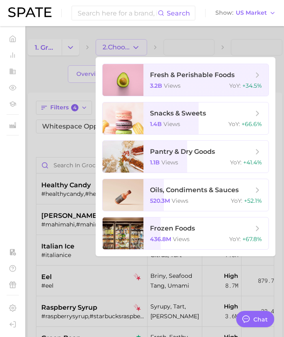
click at [64, 42] on div at bounding box center [142, 168] width 284 height 337
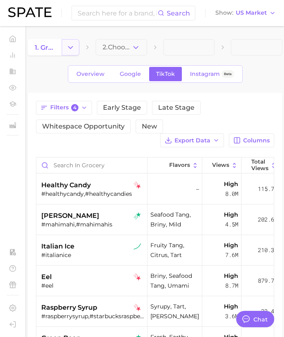
click at [64, 46] on button "Change Category" at bounding box center [71, 47] width 18 height 16
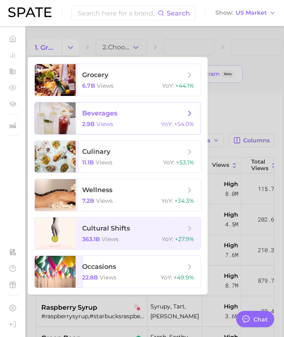
click at [57, 120] on div at bounding box center [55, 118] width 41 height 32
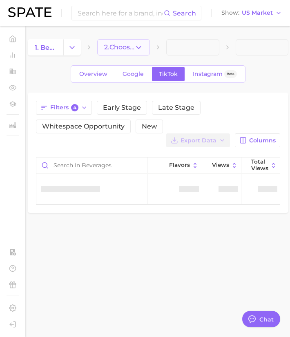
click at [142, 49] on icon "button" at bounding box center [138, 47] width 9 height 9
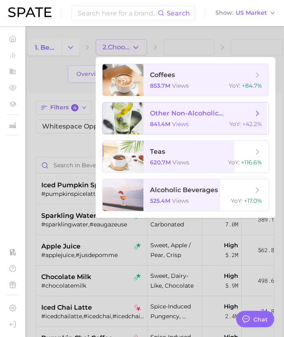
click at [127, 120] on div at bounding box center [122, 118] width 41 height 32
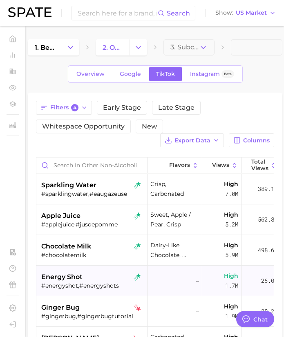
click at [73, 284] on div "#energyshot,#energyshots" at bounding box center [92, 285] width 103 height 7
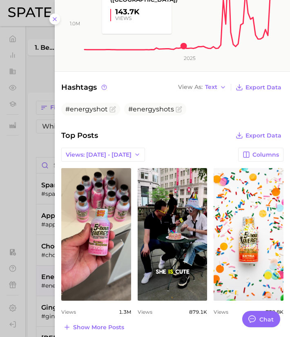
scroll to position [184, 0]
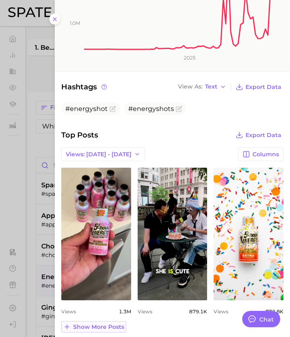
click at [109, 329] on span "Show more posts" at bounding box center [98, 327] width 51 height 7
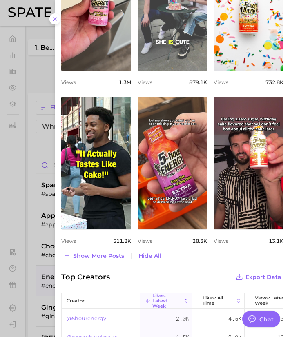
scroll to position [411, 0]
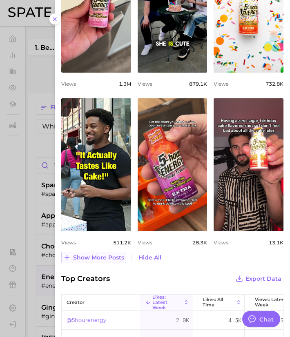
click at [92, 256] on span "Show more posts" at bounding box center [98, 257] width 51 height 7
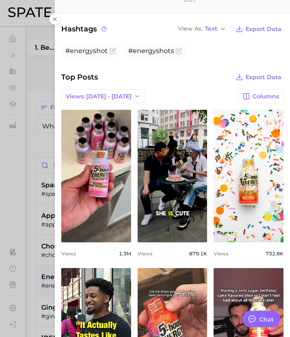
scroll to position [240, 0]
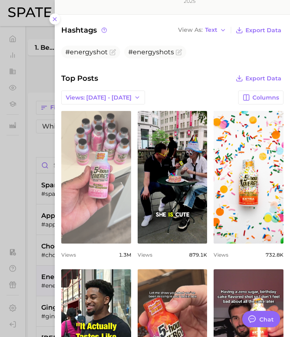
click at [120, 154] on link "view post on TikTok" at bounding box center [96, 177] width 70 height 133
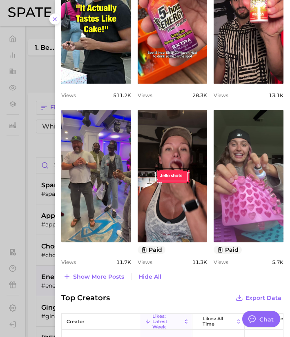
scroll to position [560, 0]
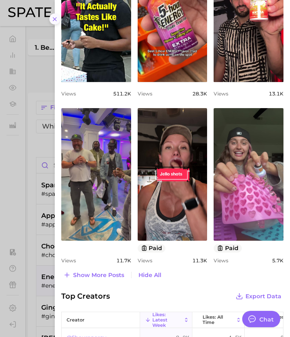
click at [53, 17] on icon at bounding box center [54, 19] width 7 height 7
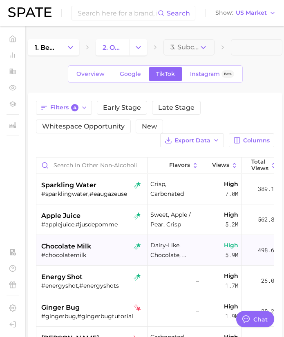
click at [84, 247] on span "chocolate milk" at bounding box center [66, 247] width 50 height 10
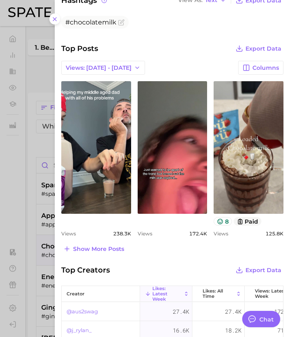
scroll to position [289, 0]
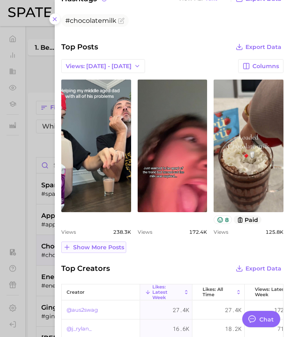
click at [111, 245] on span "Show more posts" at bounding box center [98, 247] width 51 height 7
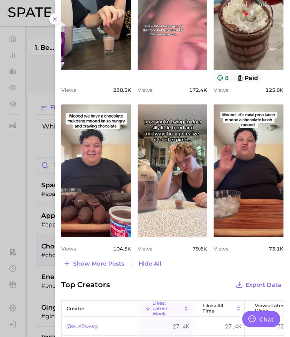
scroll to position [433, 0]
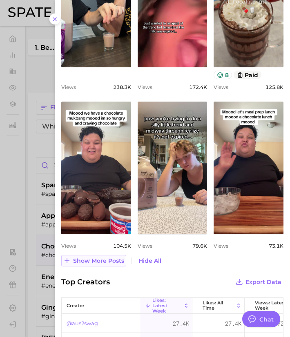
click at [108, 258] on span "Show more posts" at bounding box center [98, 261] width 51 height 7
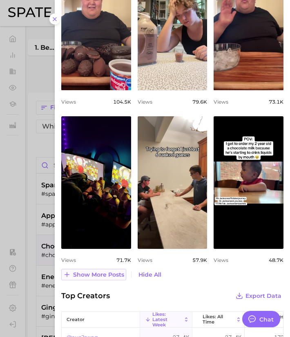
scroll to position [578, 0]
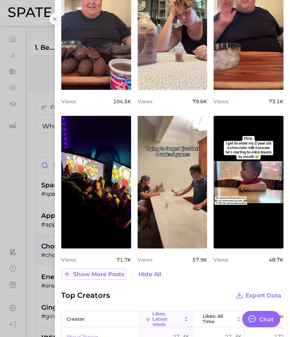
click at [97, 278] on button "Show more posts" at bounding box center [93, 274] width 65 height 11
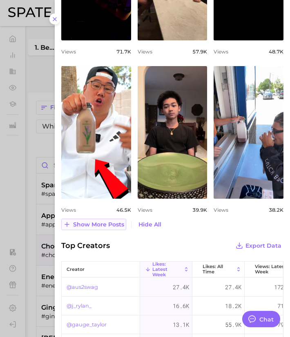
scroll to position [787, 0]
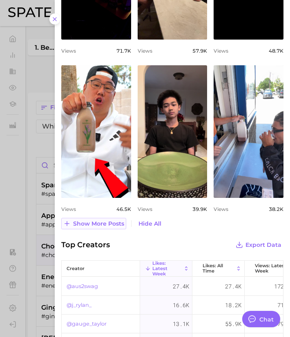
click at [98, 227] on button "Show more posts" at bounding box center [93, 223] width 65 height 11
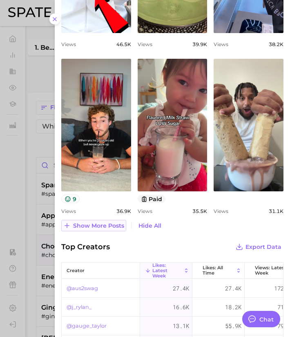
scroll to position [953, 0]
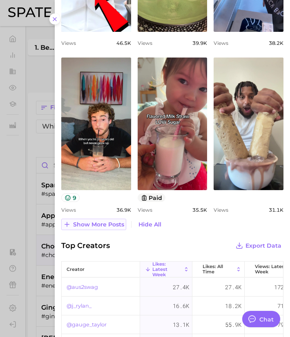
click at [99, 226] on span "Show more posts" at bounding box center [98, 224] width 51 height 7
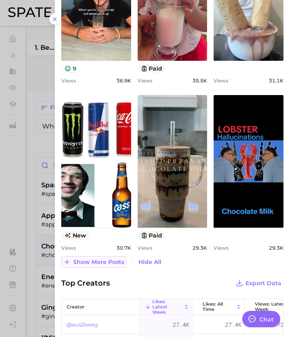
scroll to position [0, 0]
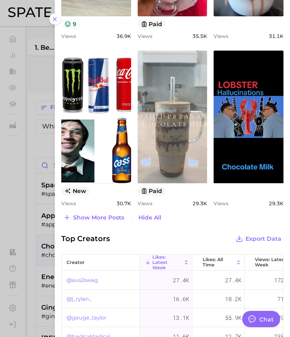
click at [173, 77] on link "view post on TikTok" at bounding box center [173, 117] width 70 height 133
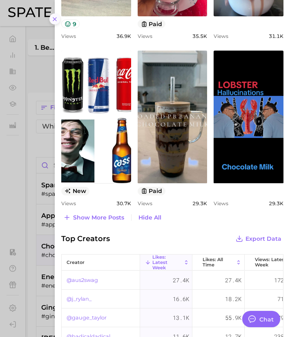
click at [54, 19] on icon at bounding box center [54, 19] width 7 height 7
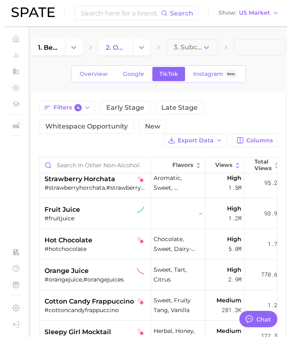
scroll to position [342, 0]
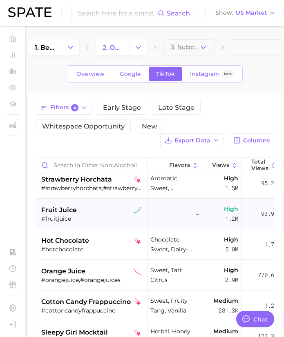
click at [67, 217] on div "#fruitjuice" at bounding box center [92, 218] width 103 height 7
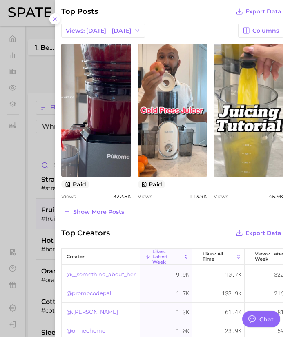
scroll to position [300, 0]
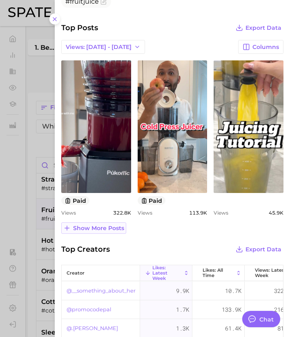
click at [101, 231] on span "Show more posts" at bounding box center [98, 228] width 51 height 7
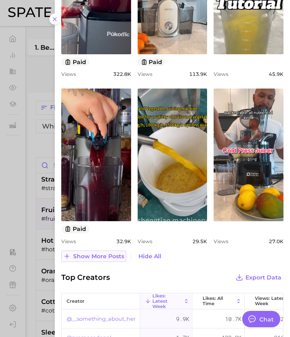
scroll to position [439, 0]
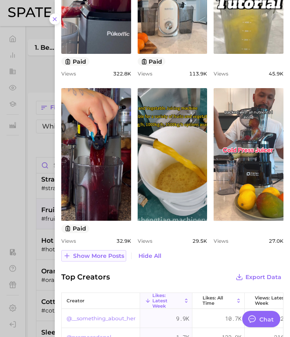
click at [98, 258] on span "Show more posts" at bounding box center [98, 256] width 51 height 7
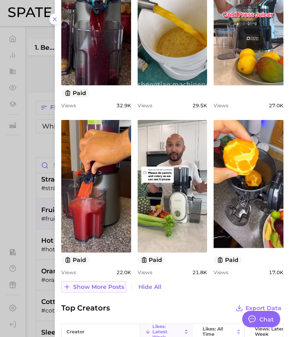
scroll to position [575, 0]
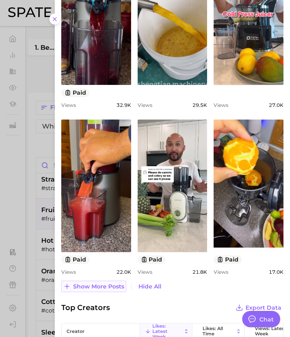
click at [92, 285] on span "Show more posts" at bounding box center [98, 286] width 51 height 7
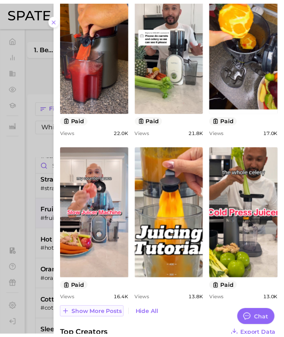
scroll to position [715, 0]
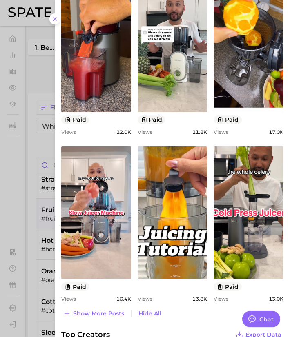
click at [49, 251] on div at bounding box center [145, 168] width 290 height 337
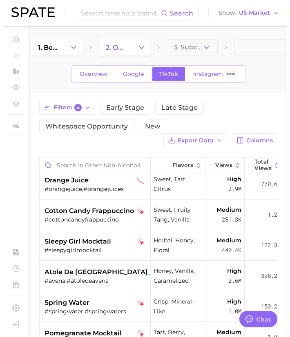
scroll to position [434, 0]
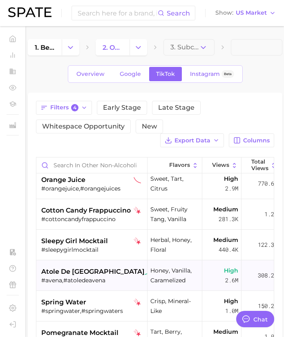
click at [68, 273] on span "atole de [GEOGRAPHIC_DATA]" at bounding box center [92, 272] width 103 height 10
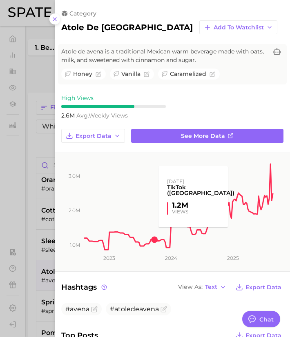
scroll to position [126, 0]
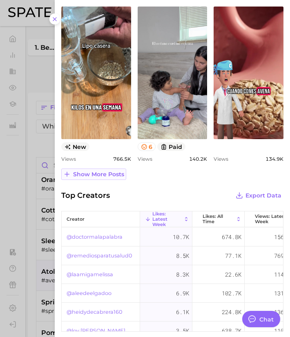
click at [106, 178] on button "Show more posts" at bounding box center [93, 174] width 65 height 11
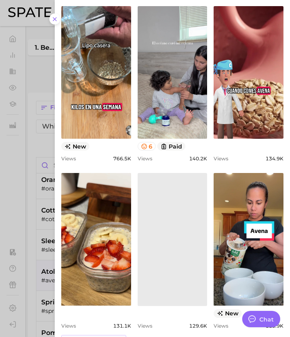
scroll to position [0, 0]
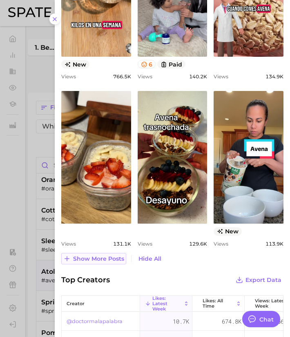
click at [93, 259] on span "Show more posts" at bounding box center [98, 259] width 51 height 7
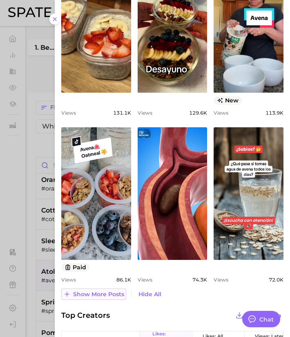
click at [93, 292] on span "Show more posts" at bounding box center [98, 294] width 51 height 7
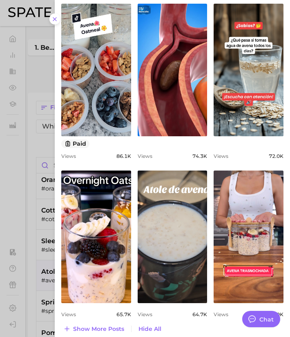
click at [39, 249] on div at bounding box center [145, 168] width 290 height 337
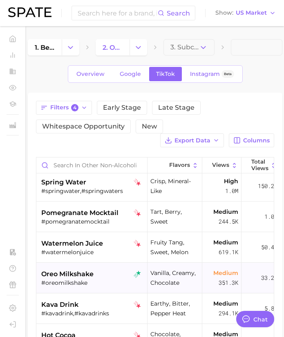
click at [68, 276] on span "oreo milkshake" at bounding box center [67, 274] width 52 height 10
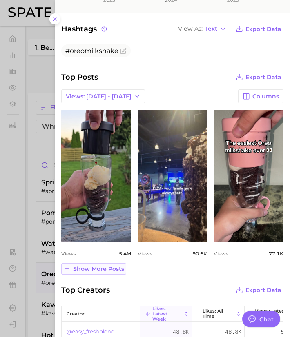
click at [100, 269] on span "Show more posts" at bounding box center [98, 269] width 51 height 7
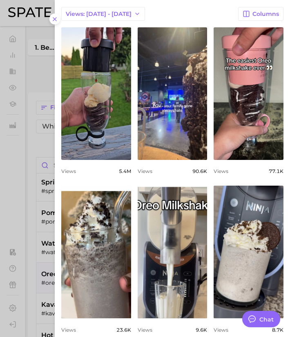
click at [39, 246] on div at bounding box center [145, 168] width 290 height 337
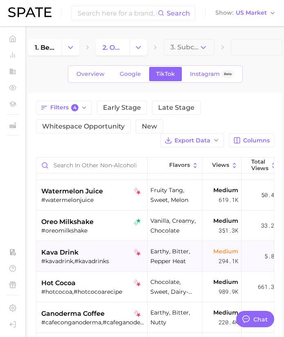
click at [77, 254] on span "kava drink" at bounding box center [59, 253] width 37 height 10
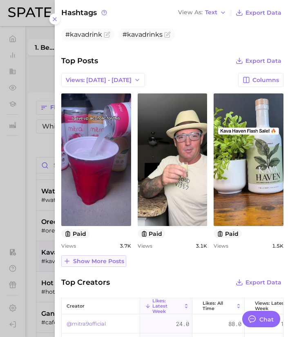
click at [101, 266] on button "Show more posts" at bounding box center [93, 261] width 65 height 11
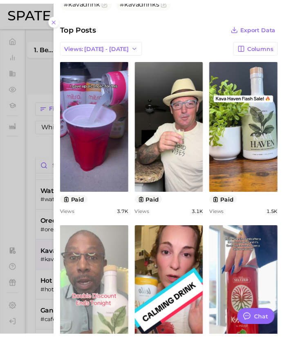
scroll to position [308, 0]
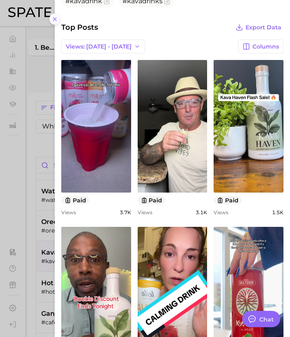
click at [53, 19] on icon at bounding box center [54, 19] width 7 height 7
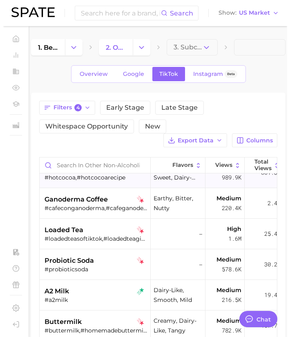
scroll to position [721, 0]
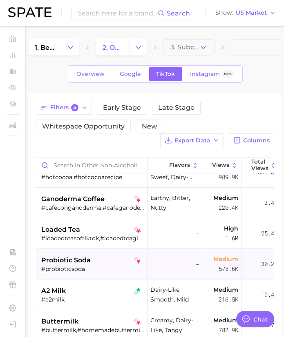
click at [87, 253] on div "probiotic soda #probioticsoda" at bounding box center [92, 264] width 103 height 31
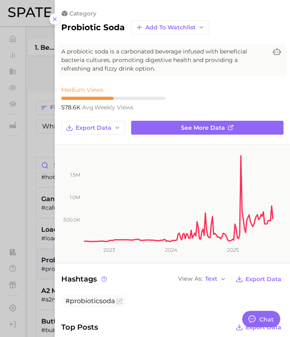
scroll to position [0, 0]
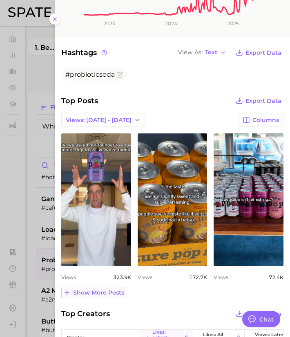
click at [95, 290] on span "Show more posts" at bounding box center [98, 292] width 51 height 7
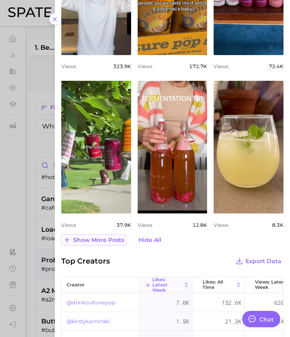
scroll to position [438, 0]
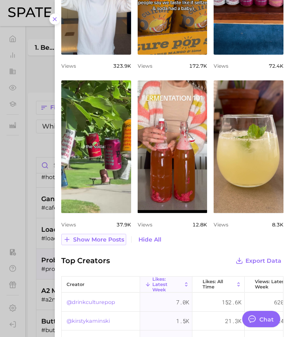
click at [93, 241] on span "Show more posts" at bounding box center [98, 239] width 51 height 7
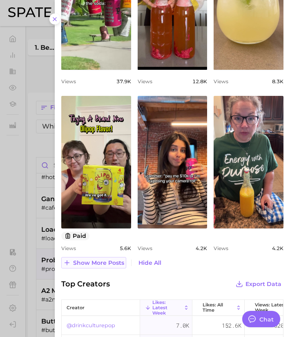
scroll to position [582, 0]
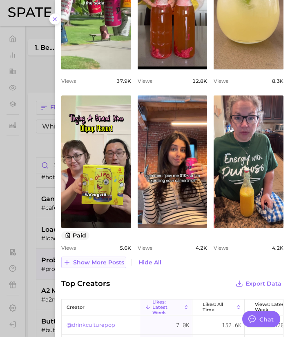
click at [94, 265] on span "Show more posts" at bounding box center [98, 262] width 51 height 7
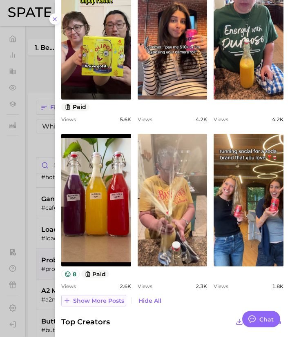
scroll to position [711, 0]
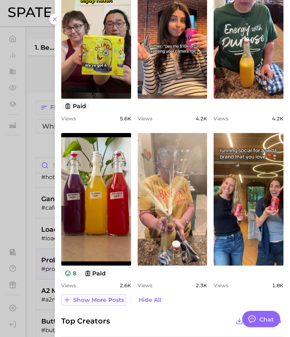
click at [95, 300] on span "Show more posts" at bounding box center [98, 300] width 51 height 7
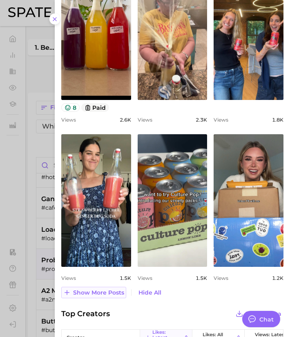
scroll to position [878, 0]
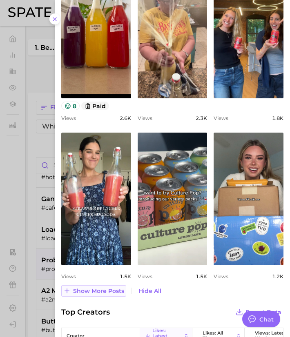
click at [92, 291] on span "Show more posts" at bounding box center [98, 291] width 51 height 7
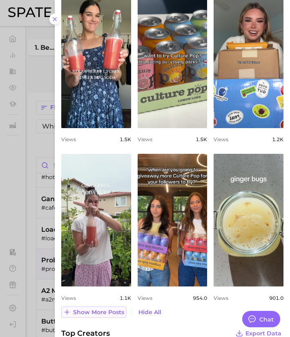
scroll to position [1016, 0]
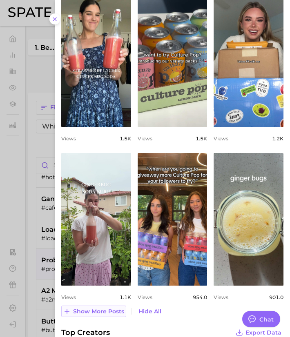
click at [91, 308] on span "Show more posts" at bounding box center [98, 311] width 51 height 7
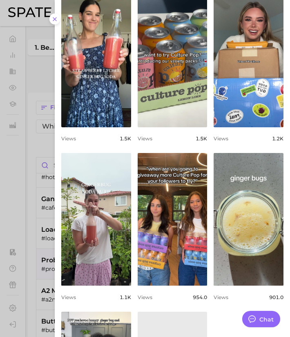
scroll to position [0, 0]
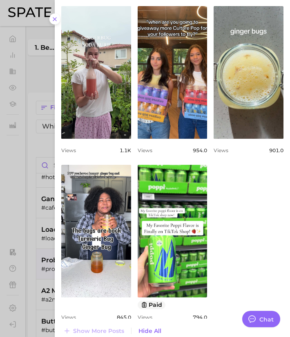
click at [38, 273] on div at bounding box center [145, 168] width 290 height 337
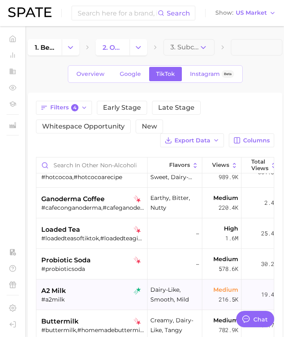
click at [52, 282] on div "a2 milk #a2milk" at bounding box center [92, 295] width 103 height 31
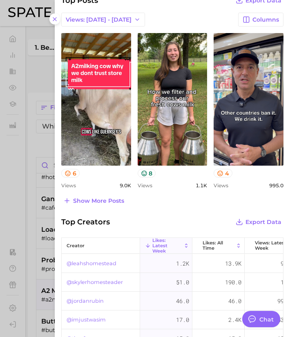
click at [42, 257] on div at bounding box center [145, 168] width 290 height 337
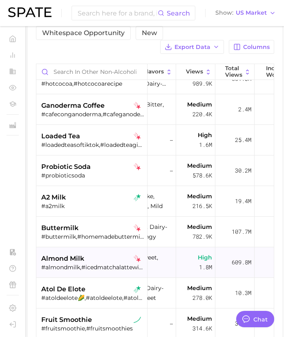
click at [88, 257] on div "almond milk" at bounding box center [92, 259] width 103 height 10
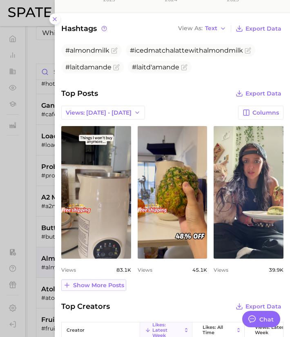
click at [102, 288] on button "Show more posts" at bounding box center [93, 285] width 65 height 11
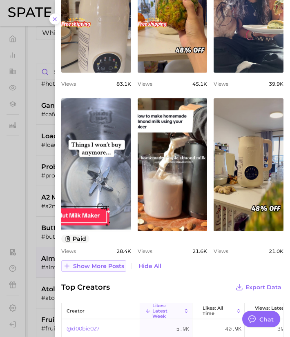
click at [100, 264] on span "Show more posts" at bounding box center [98, 266] width 51 height 7
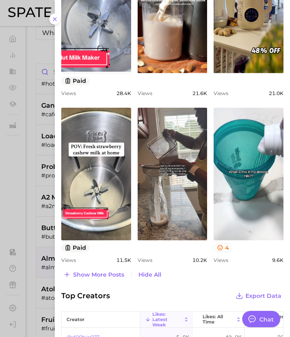
click at [29, 223] on div at bounding box center [145, 168] width 290 height 337
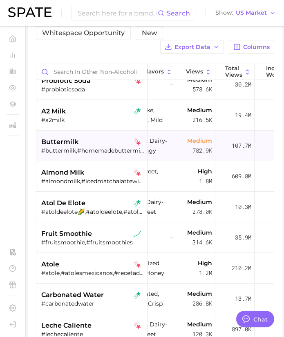
click at [67, 238] on span "fruit smoothie" at bounding box center [66, 234] width 51 height 10
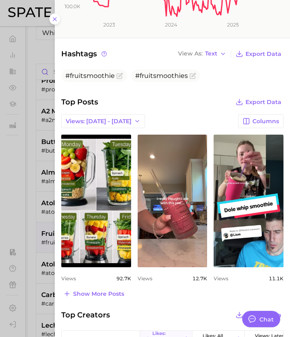
click at [33, 267] on div at bounding box center [145, 168] width 290 height 337
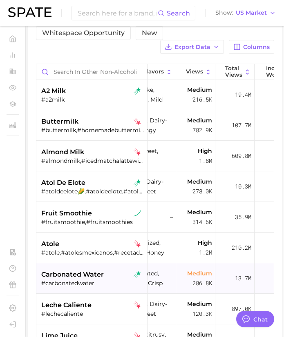
click at [88, 278] on span "carbonated water" at bounding box center [72, 275] width 62 height 10
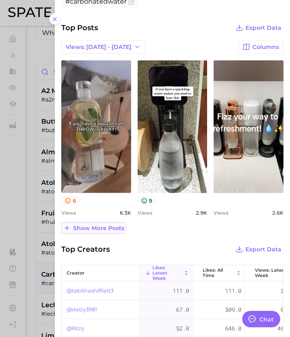
click at [92, 231] on span "Show more posts" at bounding box center [98, 228] width 51 height 7
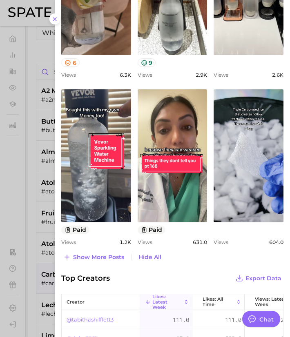
click at [31, 235] on div at bounding box center [145, 168] width 290 height 337
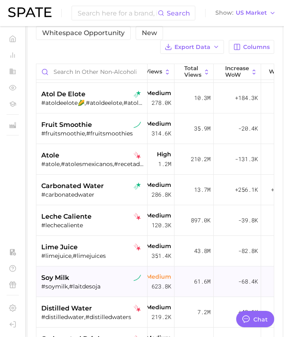
click at [80, 279] on div "soy milk" at bounding box center [92, 278] width 103 height 10
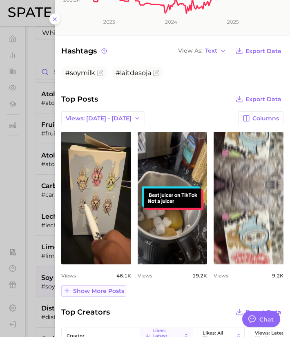
click at [103, 293] on span "Show more posts" at bounding box center [98, 291] width 51 height 7
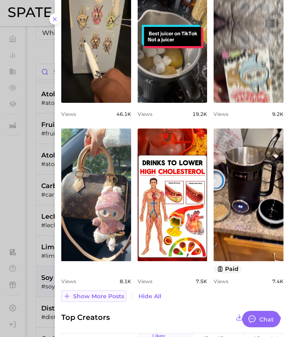
click at [99, 299] on span "Show more posts" at bounding box center [98, 296] width 51 height 7
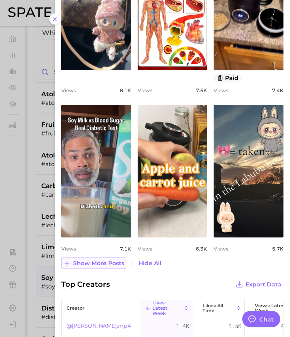
click at [93, 264] on span "Show more posts" at bounding box center [98, 263] width 51 height 7
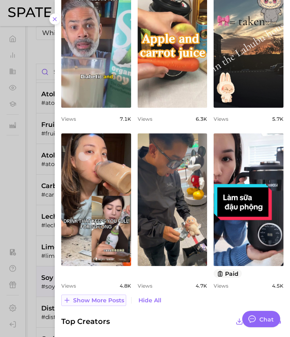
click at [93, 303] on button "Show more posts" at bounding box center [93, 300] width 65 height 11
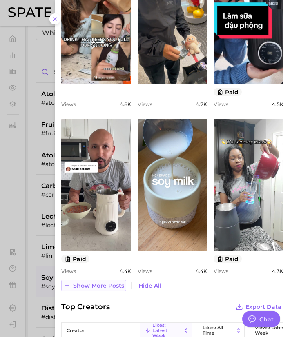
click at [96, 287] on span "Show more posts" at bounding box center [98, 285] width 51 height 7
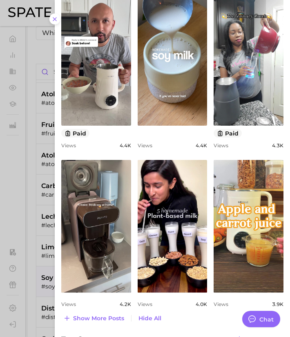
click at [34, 278] on div at bounding box center [145, 168] width 290 height 337
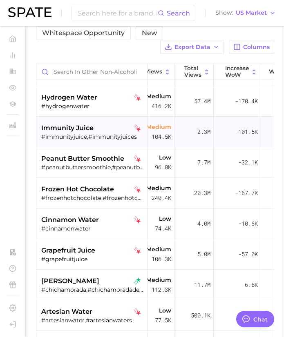
click at [76, 134] on div "#immunityjuice,#immunityjuices" at bounding box center [92, 136] width 103 height 7
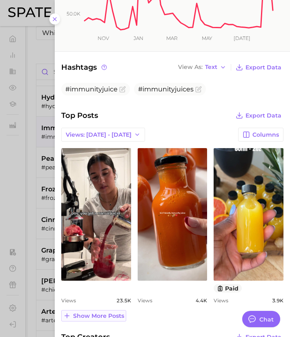
click at [106, 319] on span "Show more posts" at bounding box center [98, 316] width 51 height 7
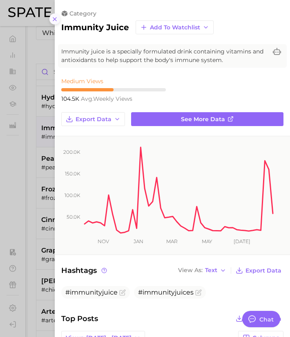
click at [54, 19] on icon at bounding box center [54, 19] width 7 height 7
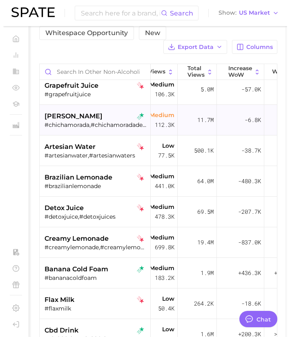
scroll to position [1445, 67]
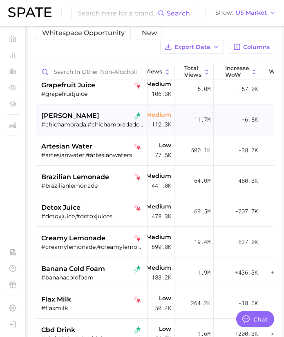
click at [84, 271] on span "banana cold foam" at bounding box center [73, 269] width 64 height 10
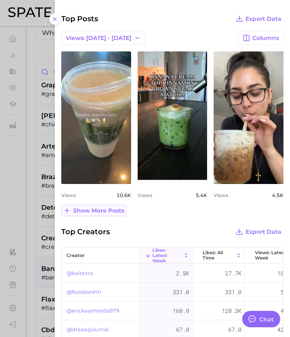
scroll to position [309, 0]
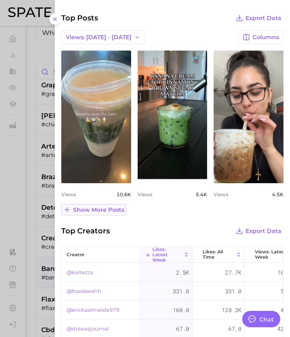
click at [98, 209] on span "Show more posts" at bounding box center [98, 210] width 51 height 7
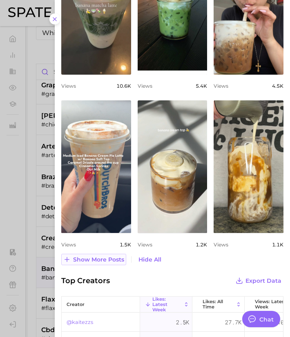
scroll to position [418, 0]
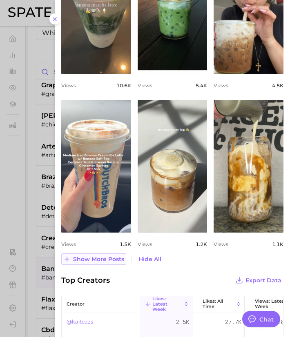
click at [102, 258] on span "Show more posts" at bounding box center [98, 259] width 51 height 7
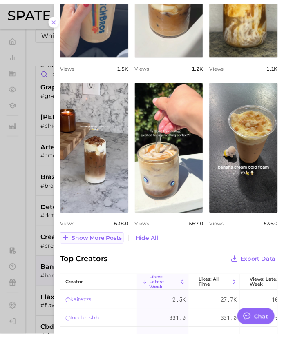
scroll to position [597, 0]
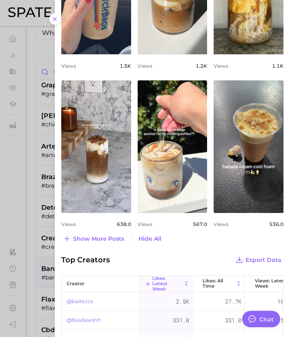
click at [43, 271] on div at bounding box center [145, 168] width 290 height 337
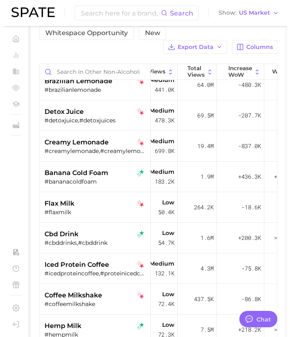
scroll to position [1536, 67]
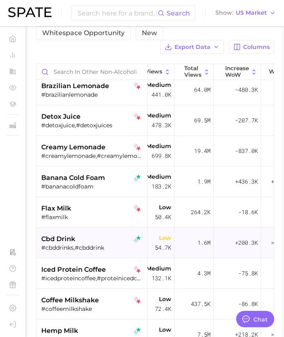
click at [67, 245] on div "#cbddrinks,#cbddrink" at bounding box center [92, 247] width 103 height 7
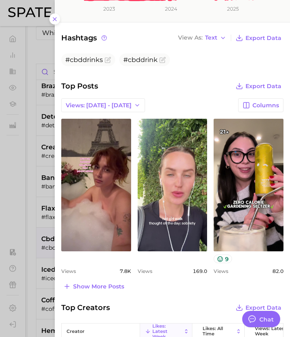
scroll to position [258, 0]
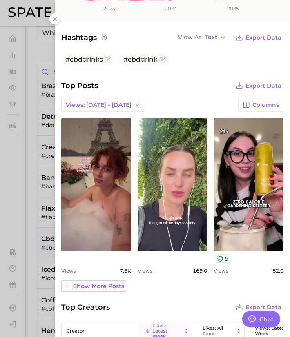
click at [105, 284] on span "Show more posts" at bounding box center [98, 286] width 51 height 7
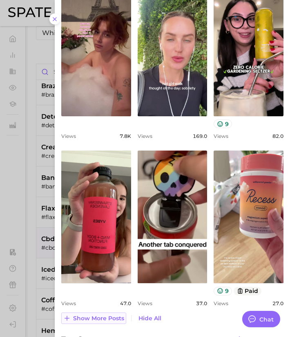
scroll to position [393, 0]
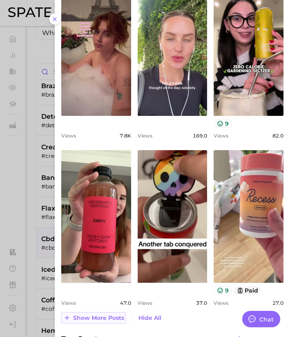
click at [98, 320] on span "Show more posts" at bounding box center [98, 318] width 51 height 7
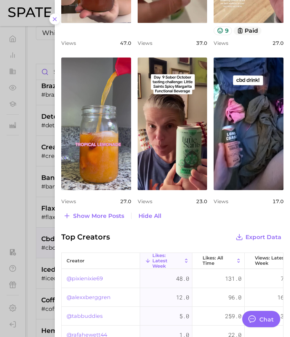
scroll to position [654, 0]
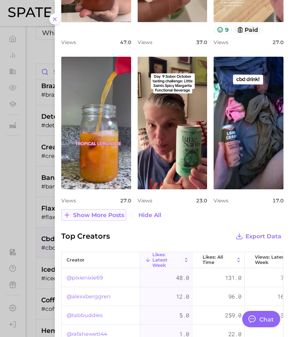
click at [106, 217] on span "Show more posts" at bounding box center [98, 215] width 51 height 7
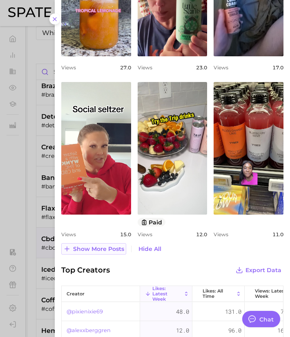
scroll to position [788, 0]
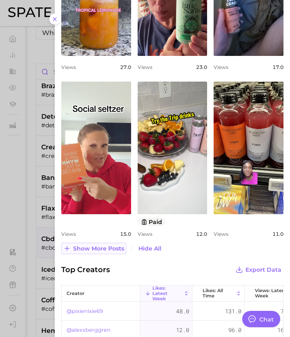
click at [100, 248] on span "Show more posts" at bounding box center [98, 248] width 51 height 7
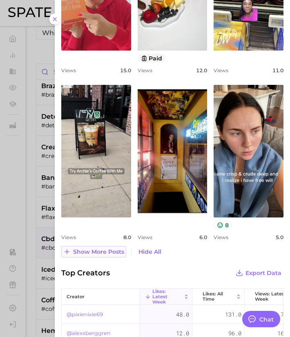
scroll to position [952, 0]
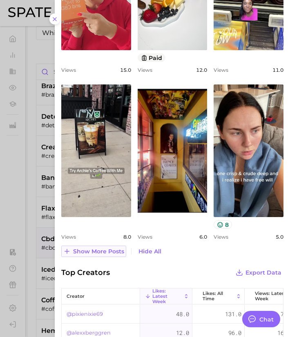
click at [98, 252] on span "Show more posts" at bounding box center [98, 251] width 51 height 7
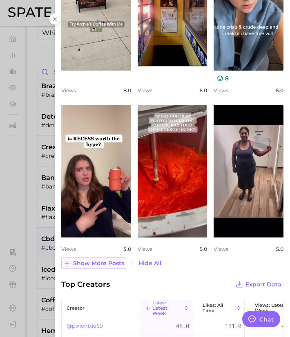
scroll to position [1101, 0]
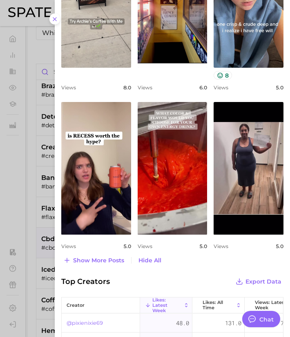
click at [21, 253] on div at bounding box center [145, 168] width 290 height 337
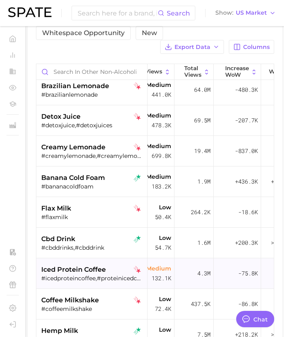
click at [96, 269] on span "iced protein coffee" at bounding box center [73, 270] width 64 height 10
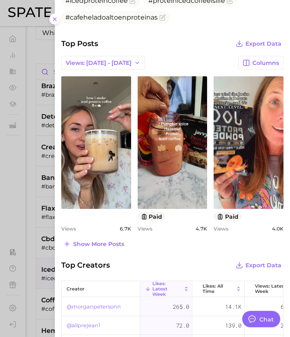
scroll to position [301, 0]
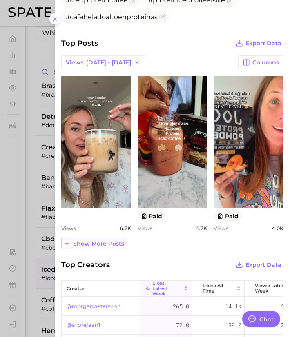
click at [104, 242] on span "Show more posts" at bounding box center [98, 243] width 51 height 7
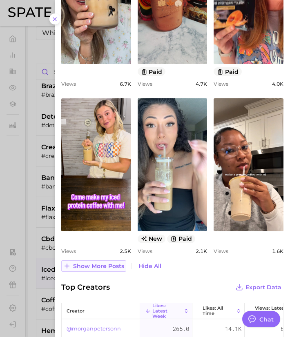
scroll to position [446, 0]
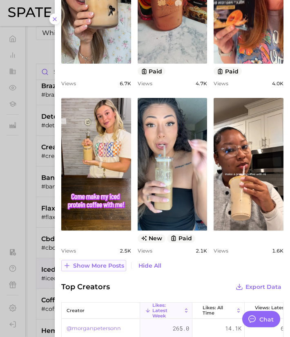
click at [94, 267] on span "Show more posts" at bounding box center [98, 265] width 51 height 7
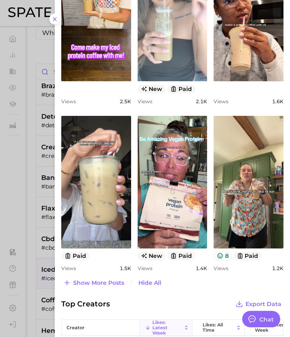
scroll to position [595, 0]
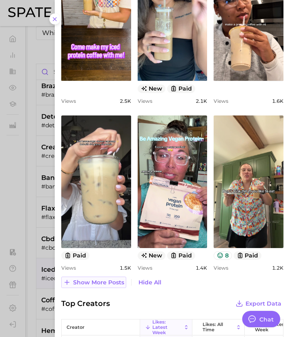
click at [109, 277] on button "Show more posts" at bounding box center [93, 282] width 65 height 11
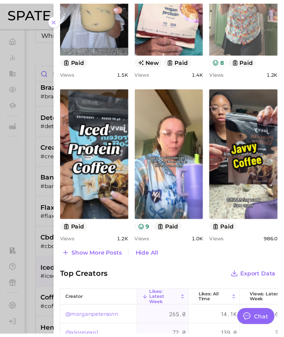
scroll to position [791, 0]
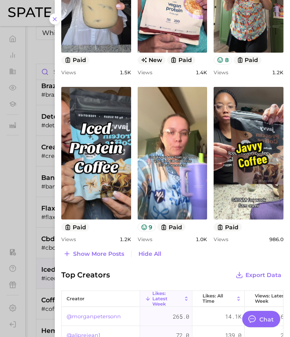
click at [42, 268] on div at bounding box center [145, 168] width 290 height 337
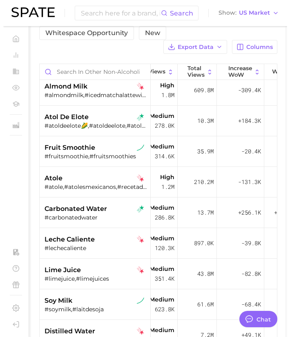
scroll to position [882, 67]
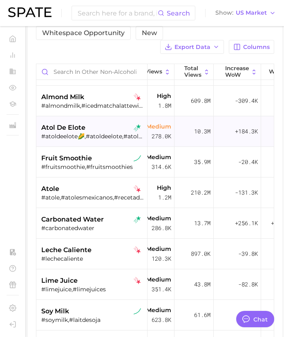
click at [79, 124] on span "atol de elote" at bounding box center [63, 128] width 44 height 10
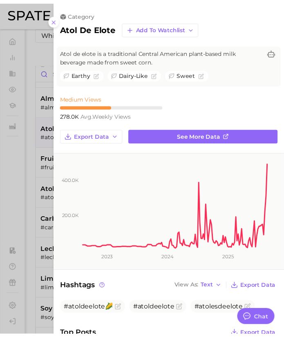
scroll to position [0, 0]
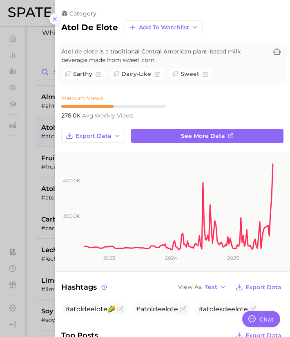
click at [53, 21] on icon at bounding box center [54, 19] width 7 height 7
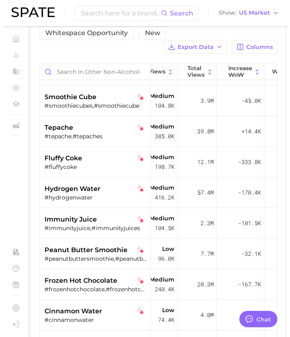
scroll to position [1189, 67]
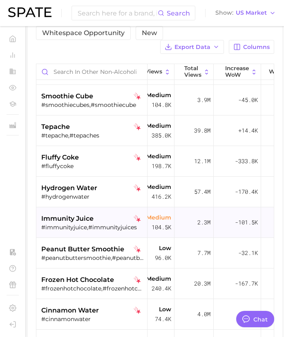
click at [74, 217] on span "immunity juice" at bounding box center [67, 219] width 52 height 10
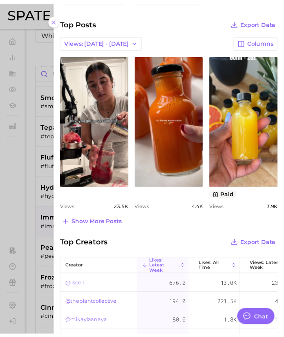
scroll to position [296, 0]
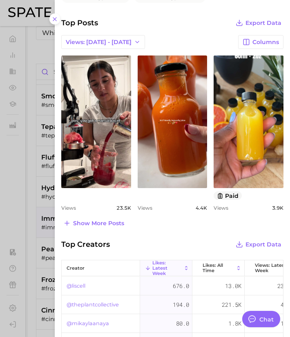
click at [30, 200] on div at bounding box center [145, 168] width 290 height 337
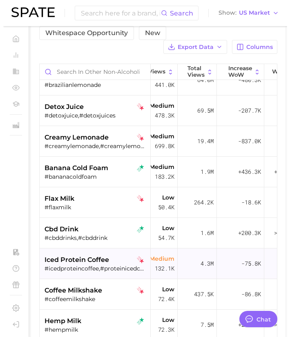
scroll to position [1546, 67]
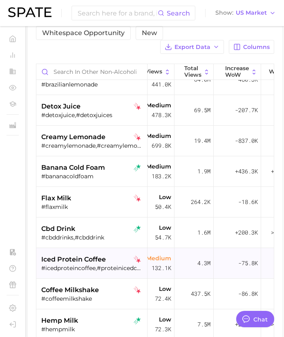
click at [91, 270] on div "#icedproteincoffee,#proteinicedcoffeeislife,#cafeheladoaltoenproteinas" at bounding box center [92, 267] width 103 height 7
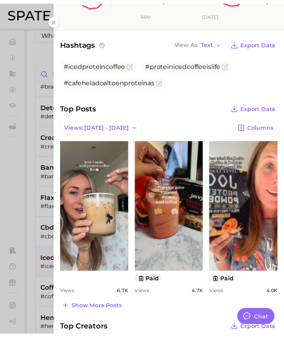
scroll to position [240, 0]
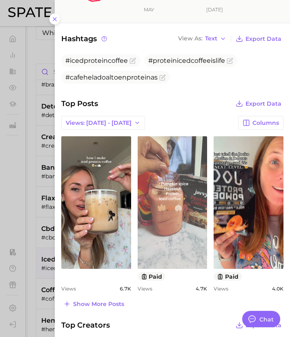
click at [169, 217] on link "view post on TikTok" at bounding box center [173, 202] width 70 height 133
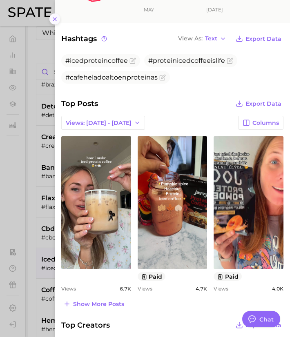
click at [53, 20] on line at bounding box center [54, 19] width 3 height 3
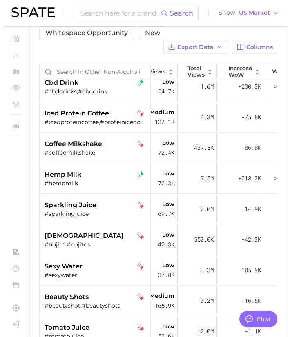
scroll to position [1693, 67]
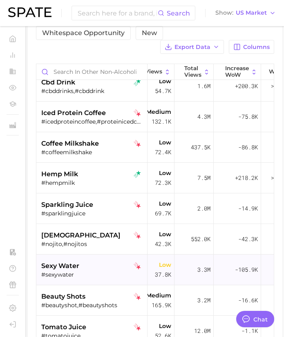
click at [84, 272] on div "#sexywater" at bounding box center [92, 274] width 103 height 7
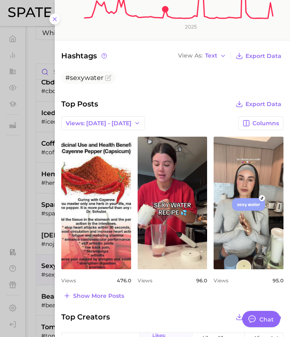
scroll to position [232, 0]
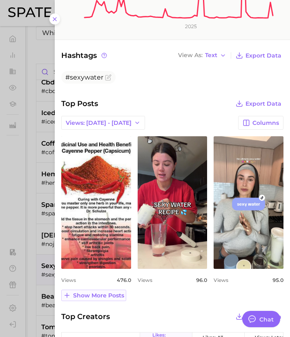
click at [100, 294] on span "Show more posts" at bounding box center [98, 295] width 51 height 7
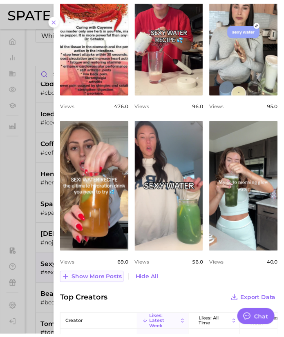
scroll to position [407, 0]
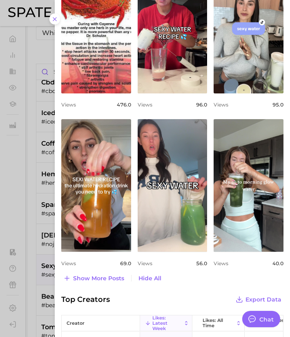
click at [43, 275] on div at bounding box center [145, 168] width 290 height 337
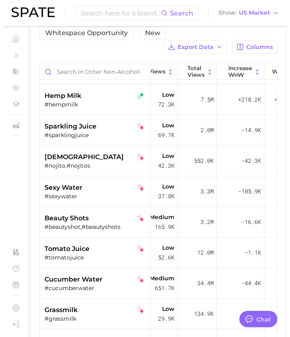
scroll to position [1808, 67]
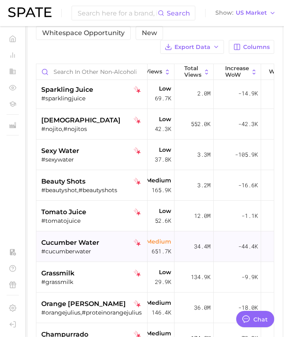
click at [62, 243] on span "cucumber water" at bounding box center [70, 243] width 58 height 10
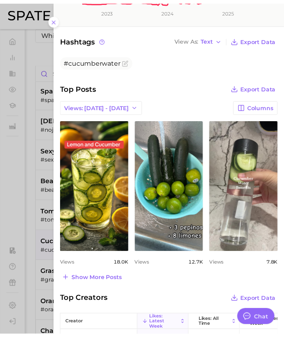
scroll to position [249, 0]
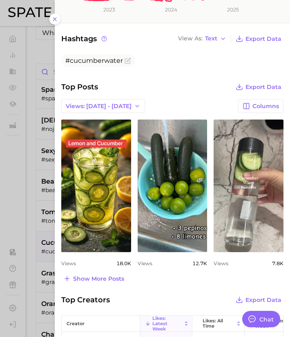
click at [29, 243] on div at bounding box center [145, 168] width 290 height 337
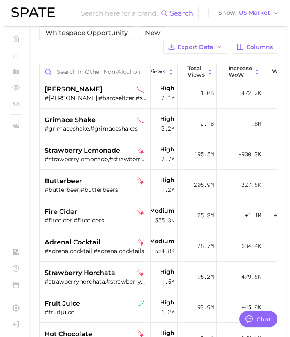
scroll to position [0, 67]
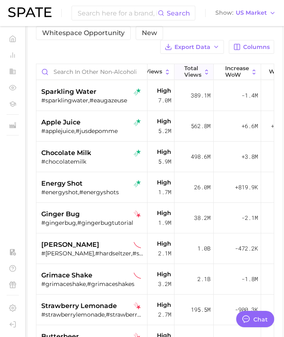
click at [199, 66] on span "Total Views" at bounding box center [192, 71] width 17 height 13
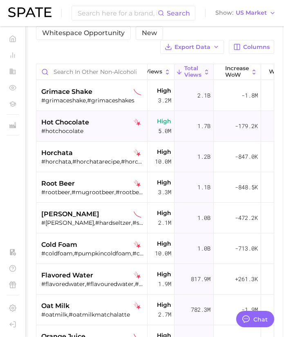
click at [93, 128] on div "#hotchocolate" at bounding box center [92, 130] width 103 height 7
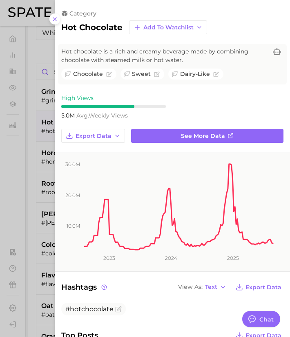
click at [38, 147] on div at bounding box center [145, 168] width 290 height 337
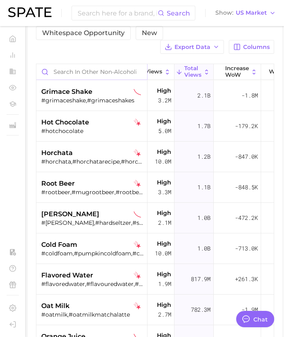
click at [89, 72] on input "Search in other non-alcoholic beverages" at bounding box center [91, 72] width 111 height 16
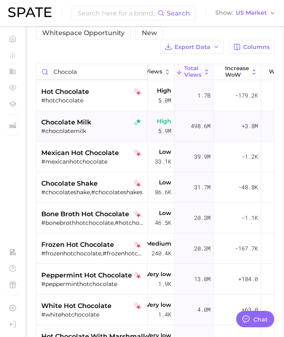
type input "chocola"
click at [93, 131] on div "#chocolatemilk" at bounding box center [92, 130] width 103 height 7
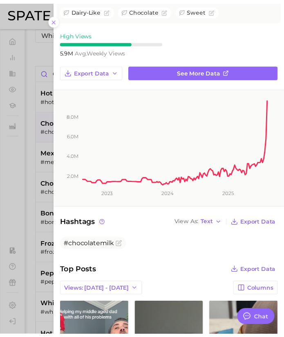
scroll to position [64, 0]
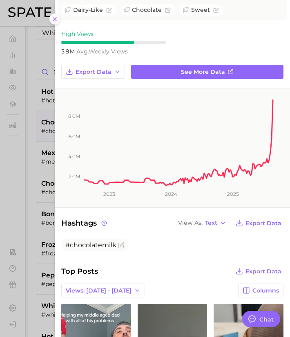
click at [57, 20] on icon at bounding box center [54, 19] width 7 height 7
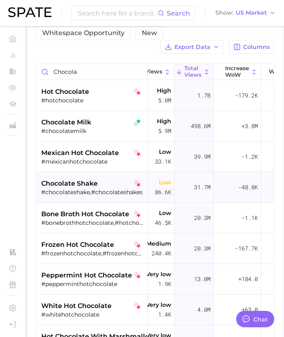
scroll to position [0, 67]
click at [139, 71] on input "chocola" at bounding box center [91, 72] width 111 height 16
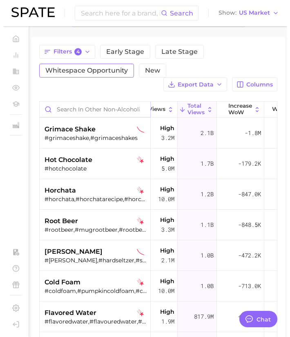
scroll to position [57, 0]
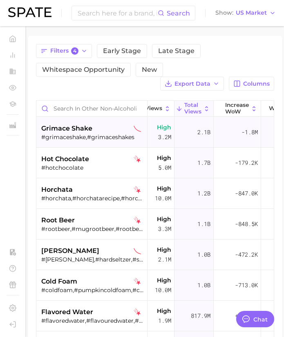
click at [96, 127] on div "grimace shake" at bounding box center [92, 129] width 103 height 10
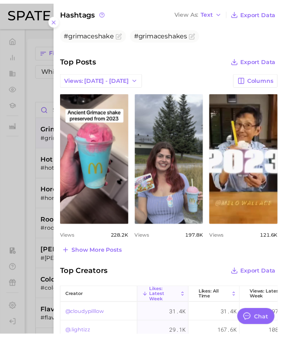
scroll to position [287, 0]
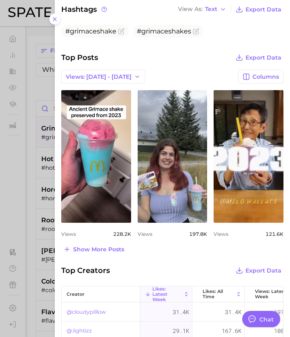
click at [48, 167] on div at bounding box center [145, 168] width 290 height 337
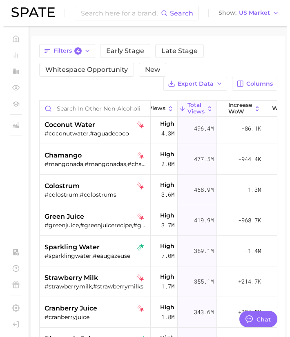
scroll to position [525, 67]
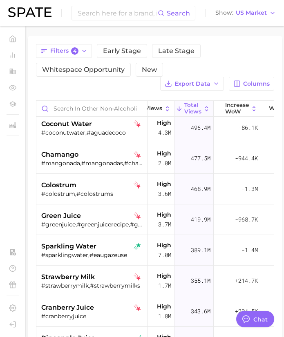
click at [68, 248] on span "sparkling water" at bounding box center [68, 247] width 55 height 10
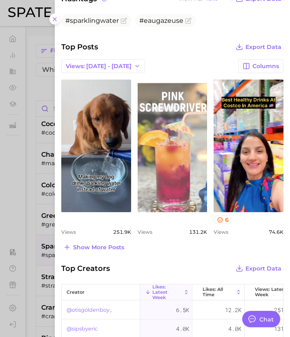
scroll to position [290, 0]
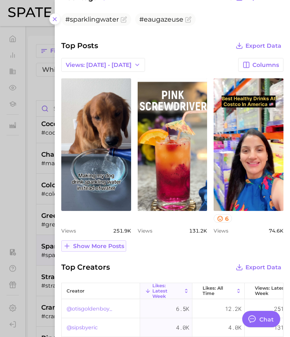
click at [116, 243] on span "Show more posts" at bounding box center [98, 246] width 51 height 7
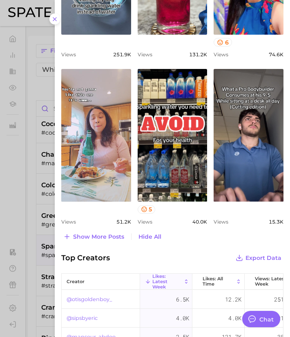
scroll to position [467, 0]
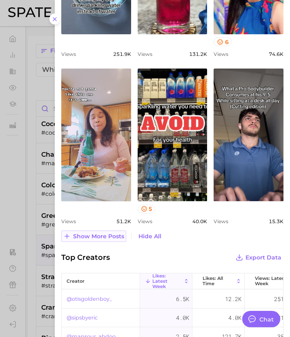
click at [116, 233] on span "Show more posts" at bounding box center [98, 236] width 51 height 7
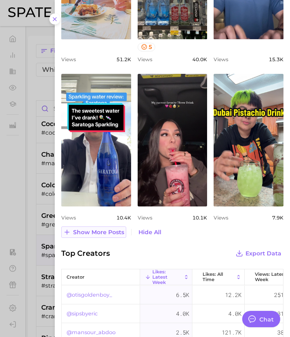
scroll to position [629, 0]
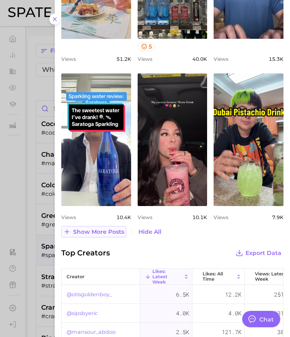
click at [104, 233] on span "Show more posts" at bounding box center [98, 232] width 51 height 7
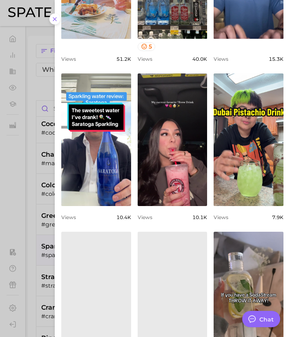
scroll to position [0, 0]
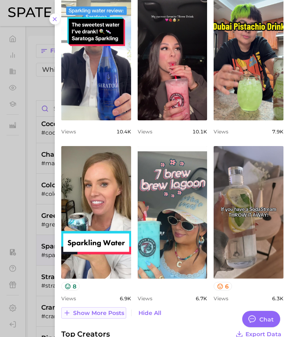
click at [94, 311] on span "Show more posts" at bounding box center [98, 313] width 51 height 7
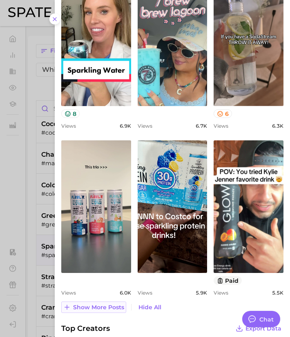
click at [94, 311] on button "Show more posts" at bounding box center [93, 307] width 65 height 11
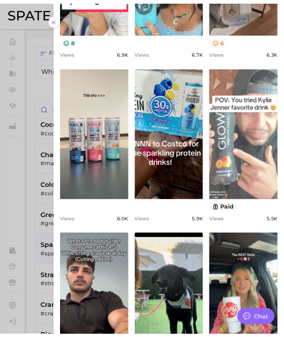
scroll to position [960, 0]
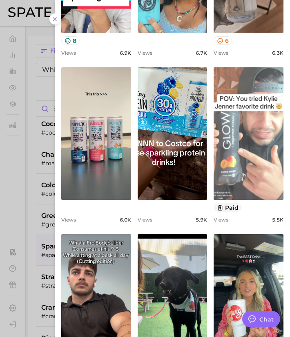
click at [237, 160] on link "view post on TikTok" at bounding box center [248, 133] width 70 height 133
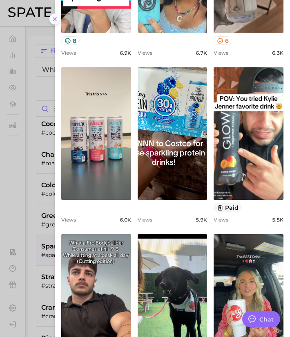
click at [55, 18] on icon at bounding box center [54, 19] width 7 height 7
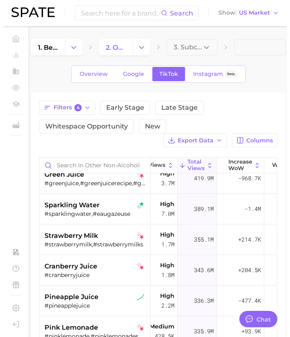
scroll to position [620, 67]
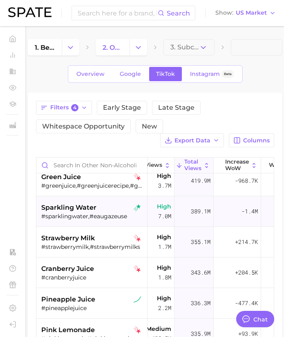
click at [101, 216] on div "#sparklingwater,#eaugazeuse" at bounding box center [92, 216] width 103 height 7
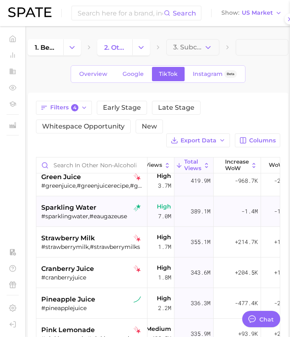
scroll to position [0, 0]
